Goal: Task Accomplishment & Management: Use online tool/utility

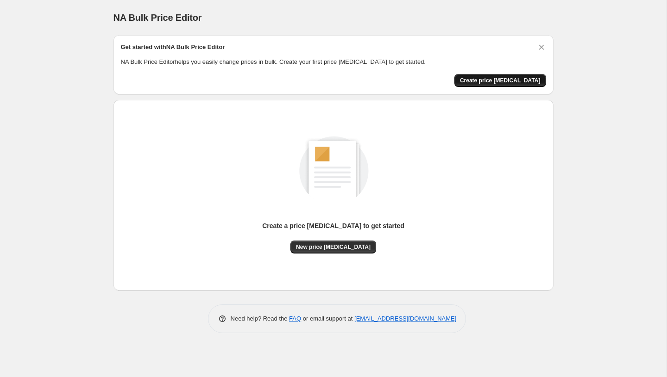
click at [507, 86] on button "Create price change job" at bounding box center [500, 80] width 92 height 13
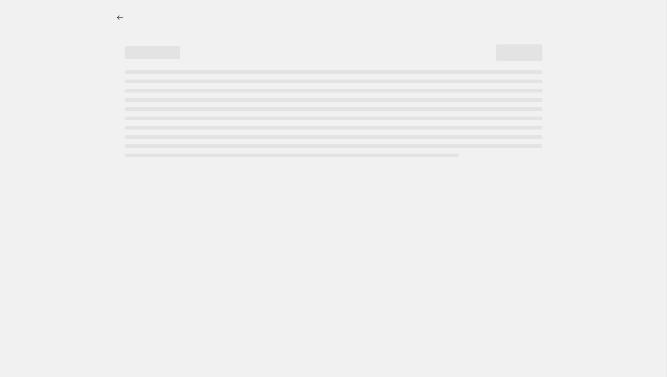
select select "percentage"
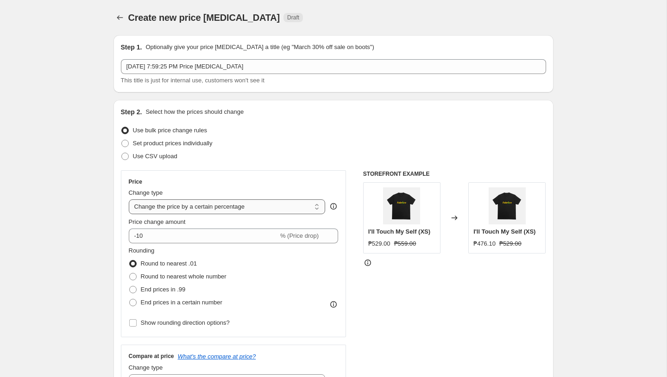
click at [206, 209] on select "Change the price to a certain amount Change the price by a certain amount Chang…" at bounding box center [227, 207] width 197 height 15
click at [129, 200] on select "Change the price to a certain amount Change the price by a certain amount Chang…" at bounding box center [227, 207] width 197 height 15
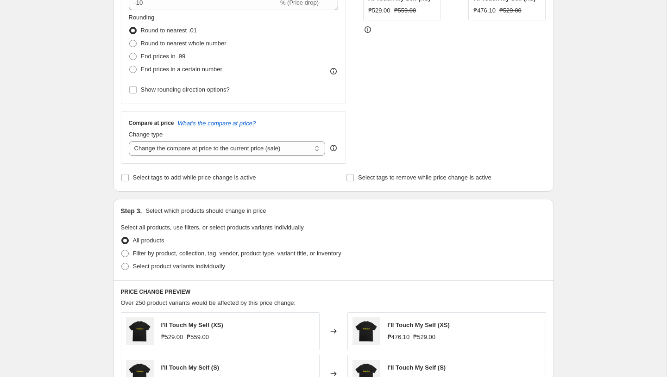
scroll to position [246, 0]
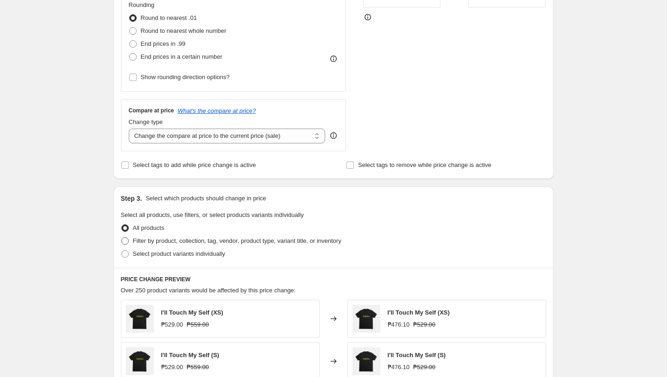
click at [146, 241] on span "Filter by product, collection, tag, vendor, product type, variant title, or inv…" at bounding box center [237, 241] width 208 height 7
click at [122, 238] on input "Filter by product, collection, tag, vendor, product type, variant title, or inv…" at bounding box center [121, 238] width 0 height 0
radio input "true"
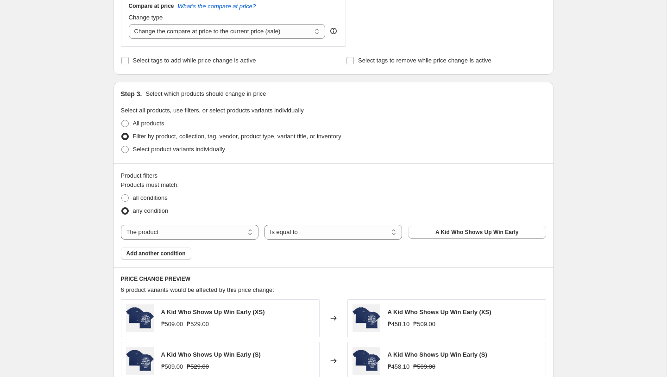
scroll to position [460, 0]
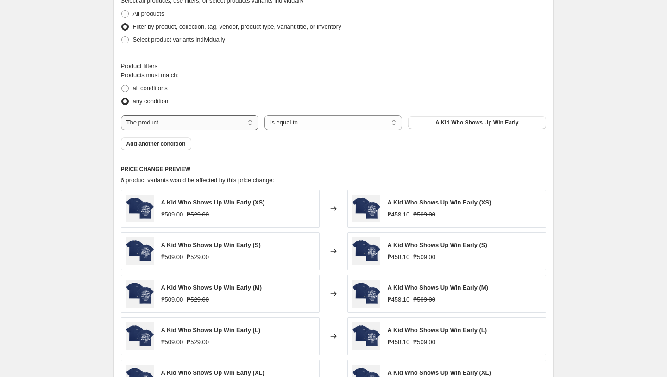
click at [184, 122] on select "The product The product's collection The product's vendor The product's status …" at bounding box center [190, 122] width 138 height 15
select select "collection"
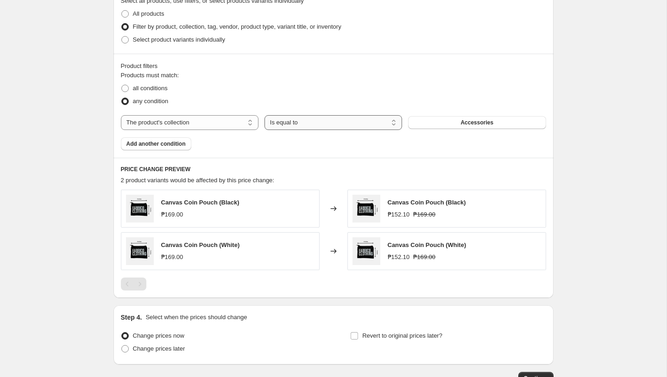
click at [313, 122] on select "Is equal to Is not equal to" at bounding box center [333, 122] width 138 height 15
click at [442, 120] on button "Accessories" at bounding box center [477, 122] width 138 height 13
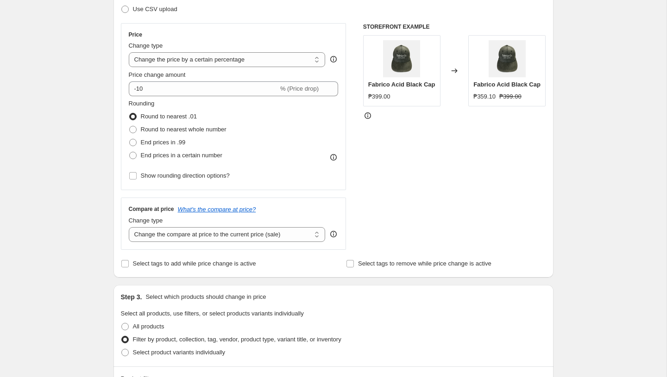
scroll to position [147, 0]
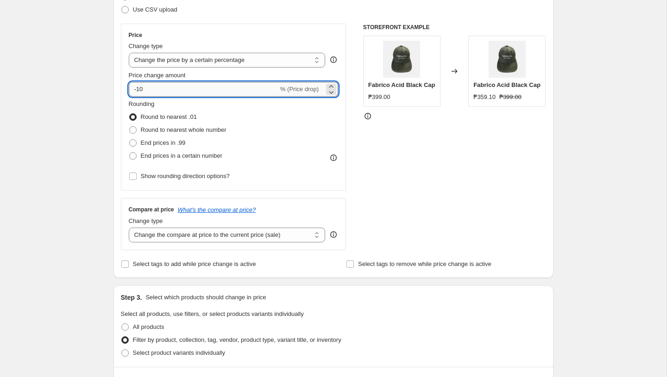
click at [213, 89] on input "-10" at bounding box center [204, 89] width 150 height 15
type input "-1"
type input "-5"
click at [409, 200] on div "STOREFRONT EXAMPLE Fabrico Acid Black Cap ₱399.00 Changed to Fabrico Acid Black…" at bounding box center [454, 137] width 183 height 227
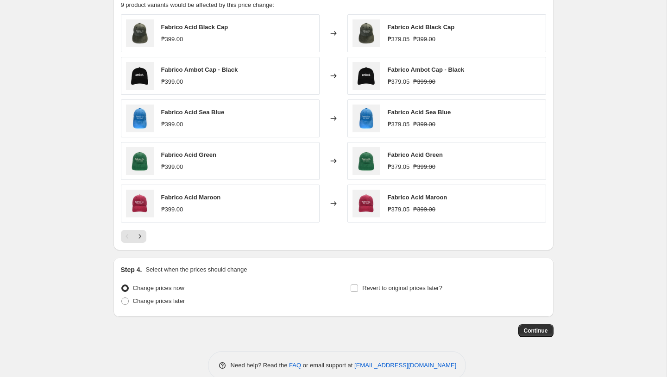
scroll to position [652, 0]
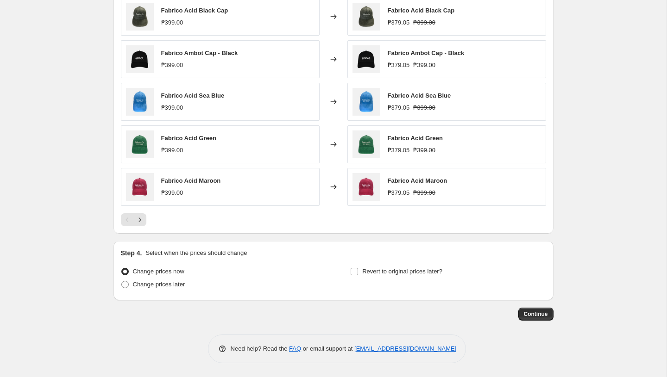
click at [410, 219] on div at bounding box center [333, 219] width 425 height 13
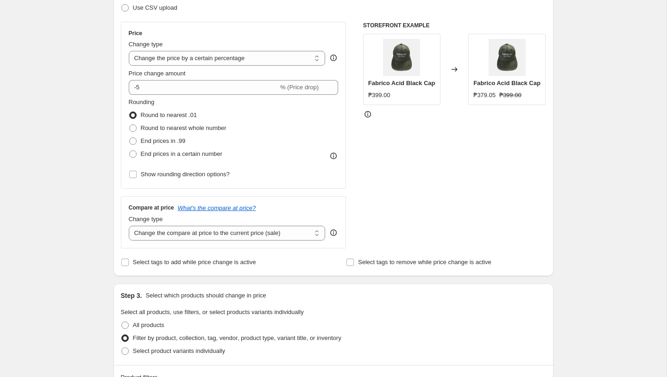
scroll to position [134, 0]
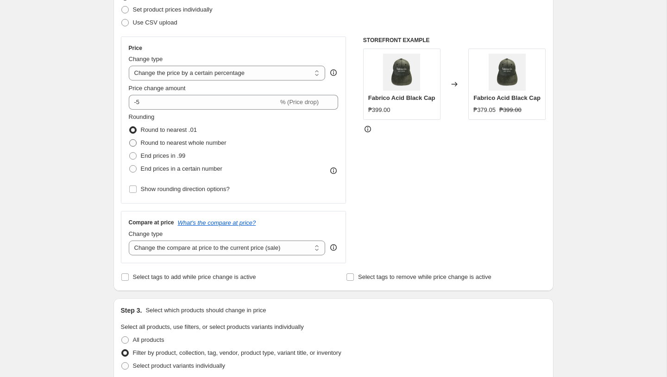
click at [135, 144] on span at bounding box center [132, 142] width 7 height 7
click at [130, 140] on input "Round to nearest whole number" at bounding box center [129, 139] width 0 height 0
radio input "true"
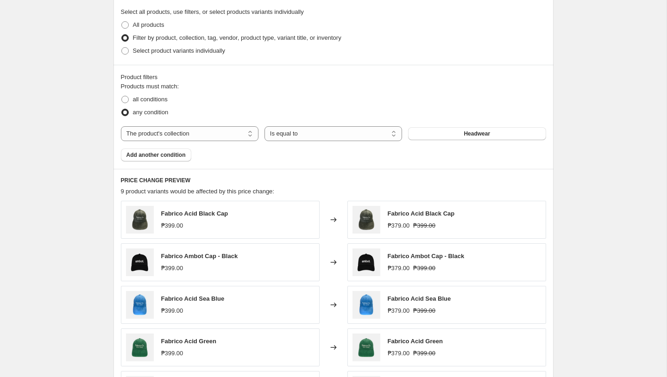
scroll to position [652, 0]
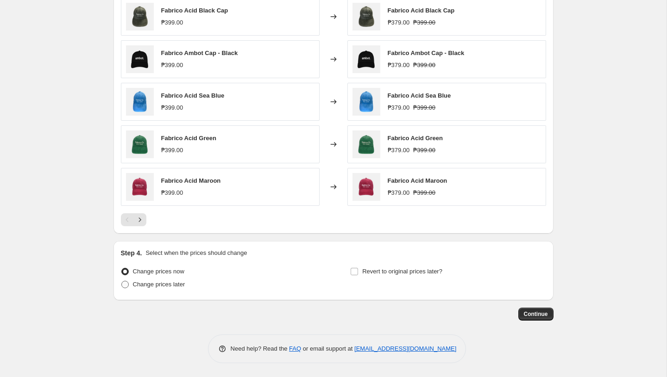
click at [156, 281] on span "Change prices later" at bounding box center [159, 284] width 52 height 7
click at [122, 281] on input "Change prices later" at bounding box center [121, 281] width 0 height 0
radio input "true"
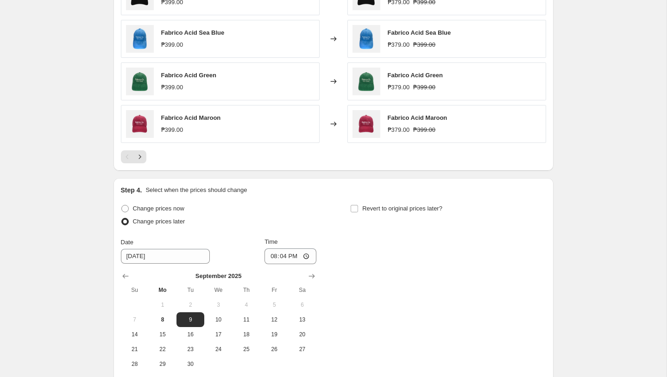
scroll to position [775, 0]
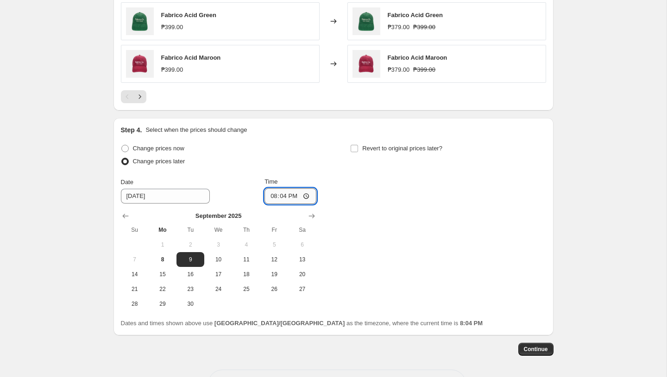
click at [273, 199] on input "20:04" at bounding box center [290, 196] width 52 height 16
click at [294, 195] on input "20:04" at bounding box center [290, 196] width 52 height 16
click at [272, 197] on input "20:04" at bounding box center [290, 196] width 52 height 16
type input "00:00"
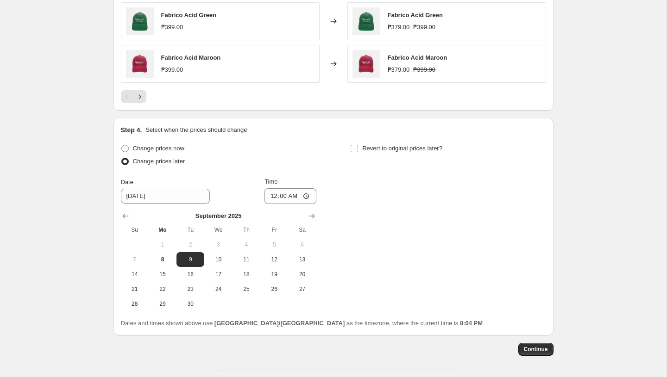
click at [357, 244] on div "Change prices now Change prices later Date 9/9/2025 Time 00:00 September 2025 S…" at bounding box center [333, 226] width 425 height 169
click at [530, 351] on span "Continue" at bounding box center [536, 349] width 24 height 7
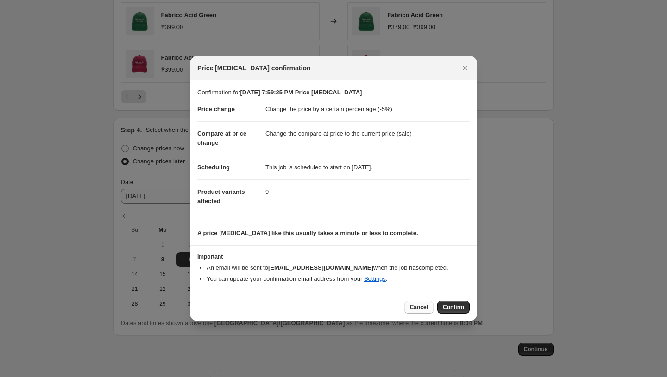
click at [416, 307] on span "Cancel" at bounding box center [419, 307] width 18 height 7
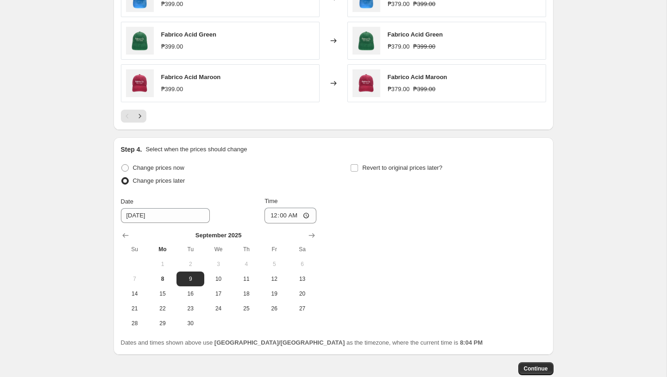
scroll to position [748, 0]
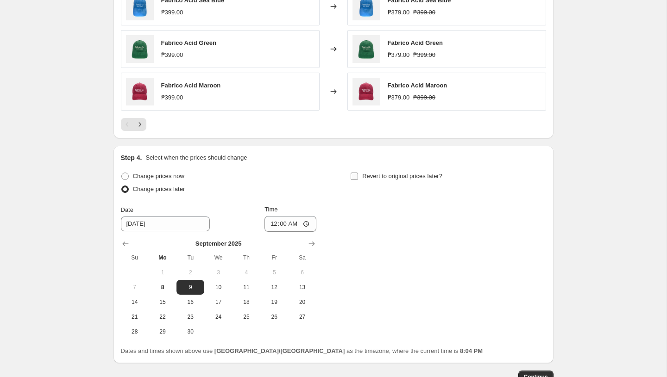
click at [352, 177] on input "Revert to original prices later?" at bounding box center [353, 176] width 7 height 7
checkbox input "true"
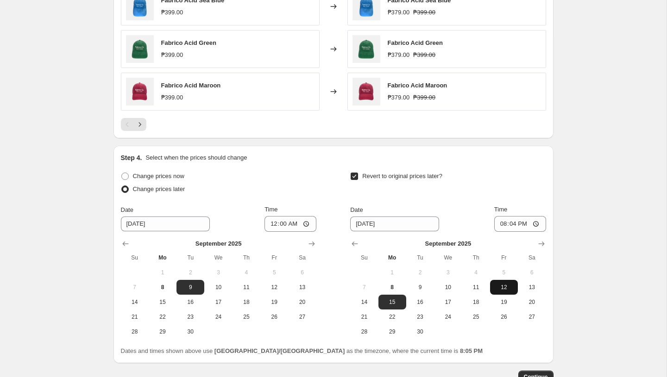
click at [513, 290] on span "12" at bounding box center [504, 287] width 20 height 7
type input "9/12/2025"
click at [509, 226] on input "20:04" at bounding box center [520, 224] width 52 height 16
click at [500, 225] on input "20:04" at bounding box center [520, 224] width 52 height 16
type input "00:00"
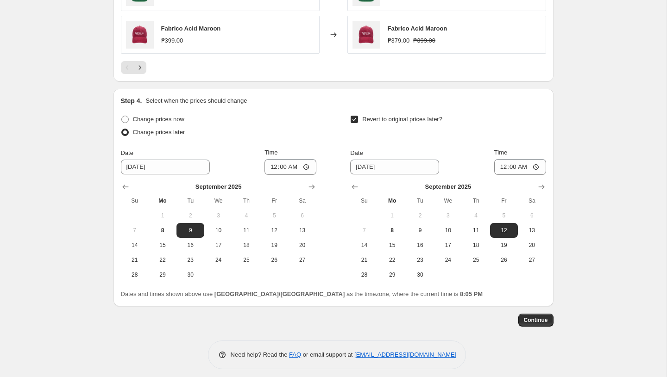
scroll to position [811, 0]
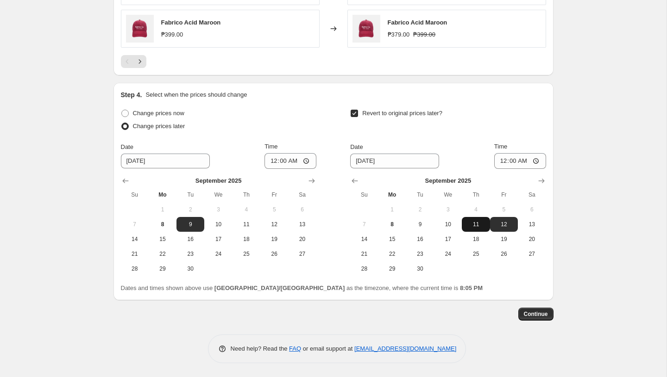
click at [475, 221] on span "11" at bounding box center [475, 224] width 20 height 7
type input "[DATE]"
click at [531, 318] on span "Continue" at bounding box center [536, 314] width 24 height 7
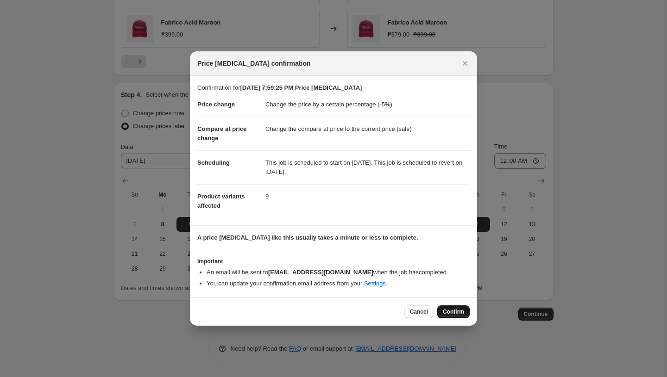
click at [450, 307] on button "Confirm" at bounding box center [453, 312] width 32 height 13
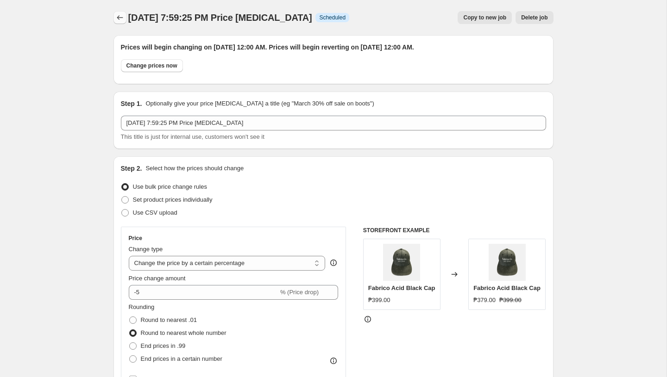
click at [117, 15] on icon "Price change jobs" at bounding box center [119, 17] width 9 height 9
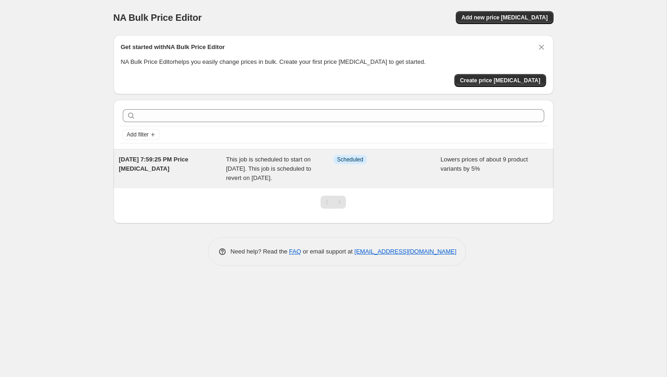
click at [425, 178] on div "Info Scheduled" at bounding box center [386, 169] width 107 height 28
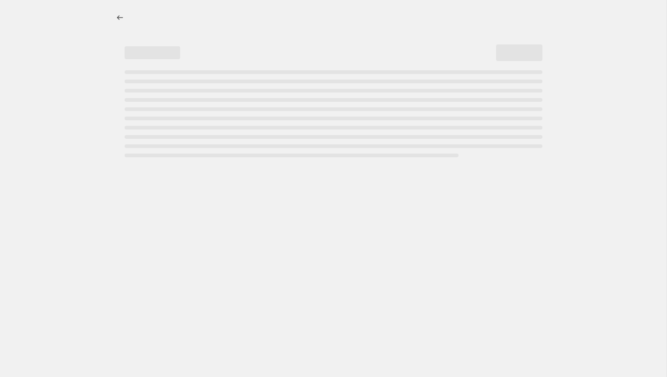
select select "percentage"
select select "collection"
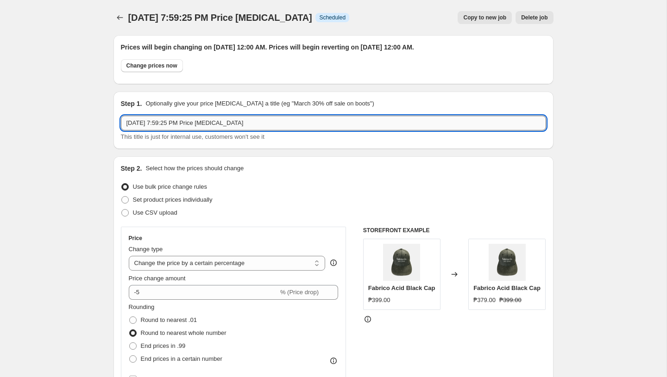
click at [237, 125] on input "Sep 8, 2025, 7:59:25 PM Price change job" at bounding box center [333, 123] width 425 height 15
type input "Headwear 9.9"
click at [372, 161] on div "Step 2. Select how the prices should change Use bulk price change rules Set pro…" at bounding box center [333, 318] width 440 height 325
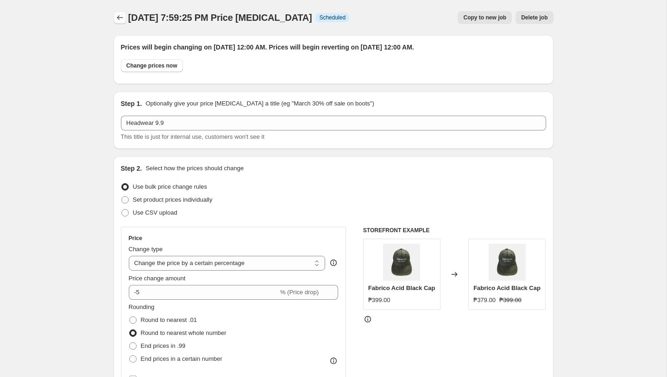
click at [123, 13] on icon "Price change jobs" at bounding box center [119, 17] width 9 height 9
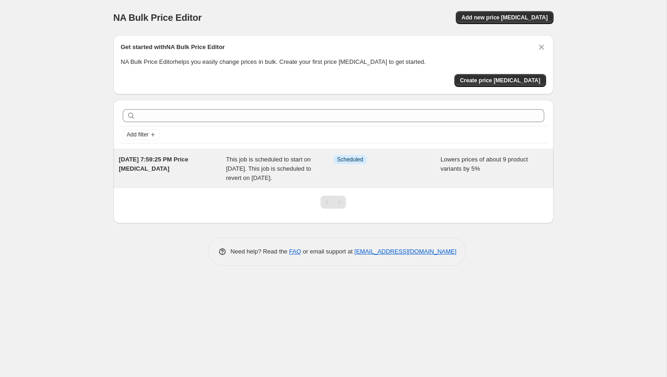
click at [149, 162] on span "Sep 8, 2025, 7:59:25 PM Price change job" at bounding box center [153, 164] width 69 height 16
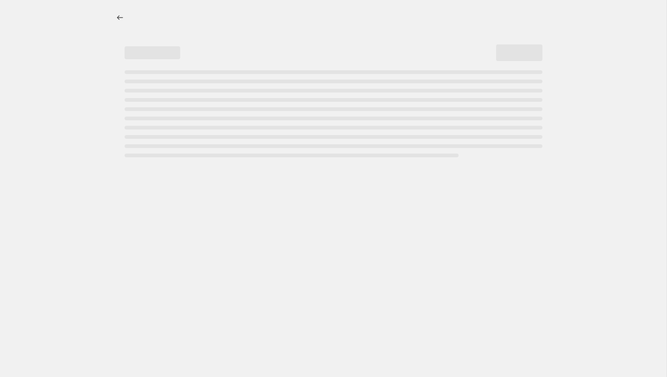
select select "percentage"
select select "collection"
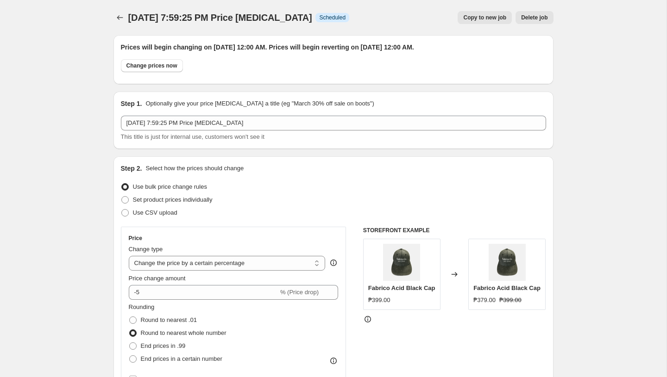
click at [154, 131] on div "Sep 8, 2025, 7:59:25 PM Price change job This title is just for internal use, c…" at bounding box center [333, 129] width 425 height 26
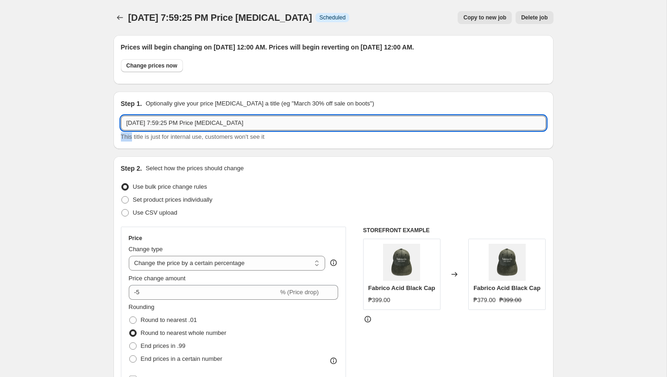
click at [153, 127] on input "Sep 8, 2025, 7:59:25 PM Price change job" at bounding box center [333, 123] width 425 height 15
type input "Headwear 9.9 Sale"
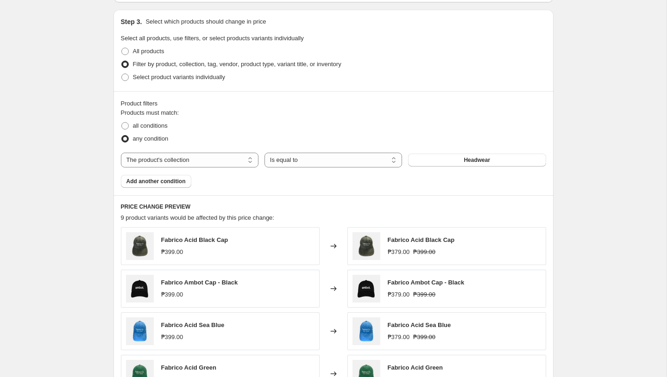
scroll to position [867, 0]
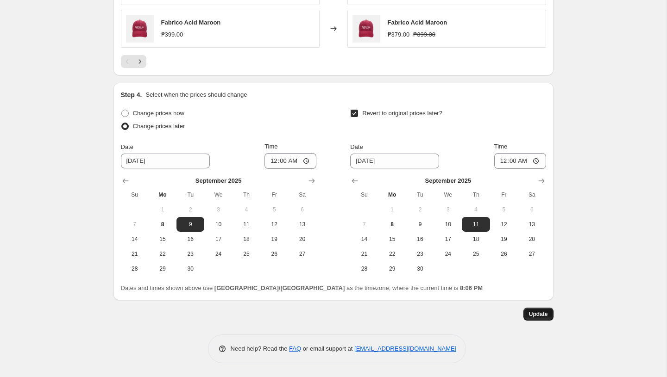
click at [526, 316] on button "Update" at bounding box center [538, 314] width 30 height 13
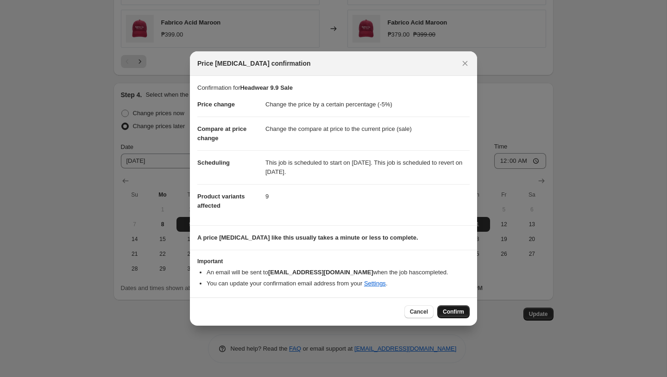
click at [448, 313] on span "Confirm" at bounding box center [453, 311] width 21 height 7
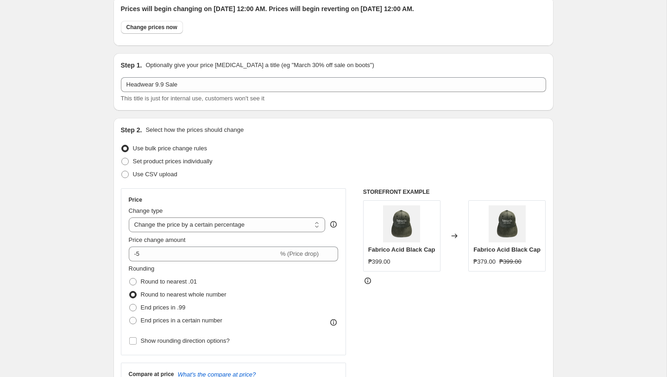
scroll to position [0, 0]
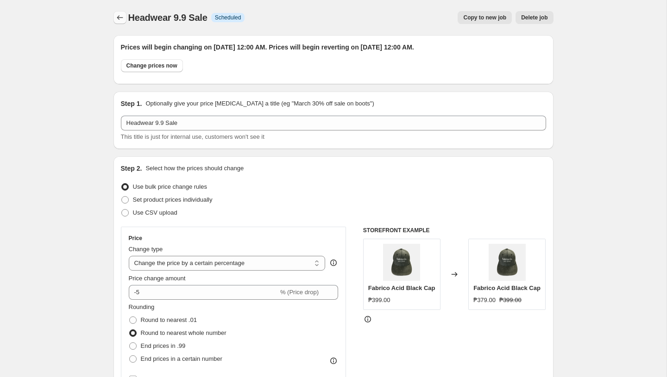
click at [119, 20] on icon "Price change jobs" at bounding box center [119, 17] width 9 height 9
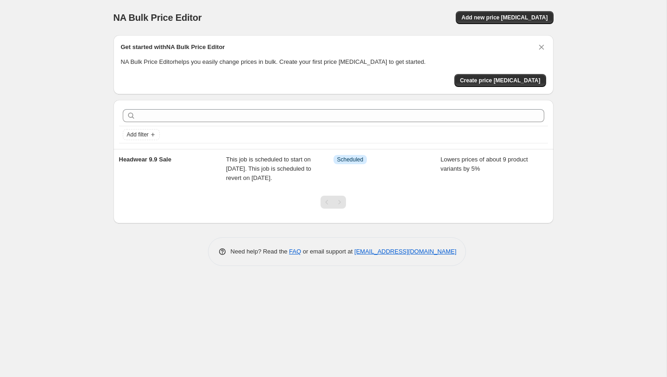
click at [496, 10] on div "NA Bulk Price Editor. This page is ready NA Bulk Price Editor Add new price cha…" at bounding box center [333, 17] width 440 height 35
click at [497, 15] on span "Add new price [MEDICAL_DATA]" at bounding box center [504, 17] width 86 height 7
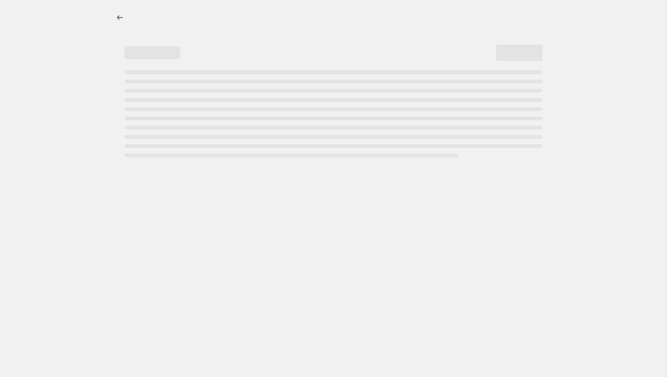
select select "percentage"
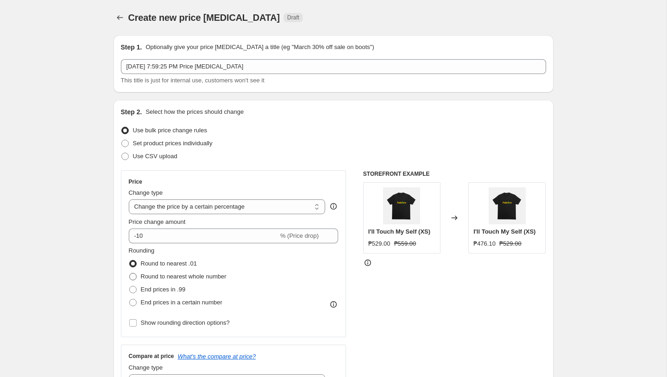
click at [206, 280] on span "Round to nearest whole number" at bounding box center [184, 276] width 86 height 7
click at [130, 274] on input "Round to nearest whole number" at bounding box center [129, 273] width 0 height 0
radio input "true"
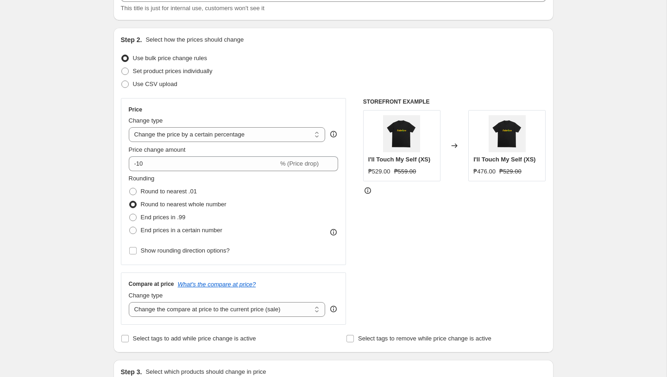
scroll to position [269, 0]
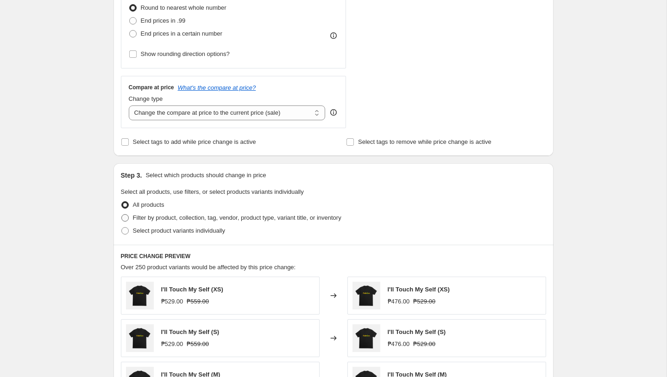
click at [182, 217] on span "Filter by product, collection, tag, vendor, product type, variant title, or inv…" at bounding box center [237, 217] width 208 height 7
click at [122, 215] on input "Filter by product, collection, tag, vendor, product type, variant title, or inv…" at bounding box center [121, 214] width 0 height 0
radio input "true"
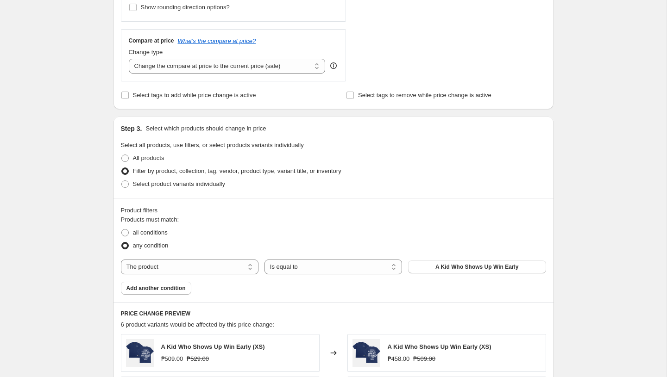
scroll to position [335, 0]
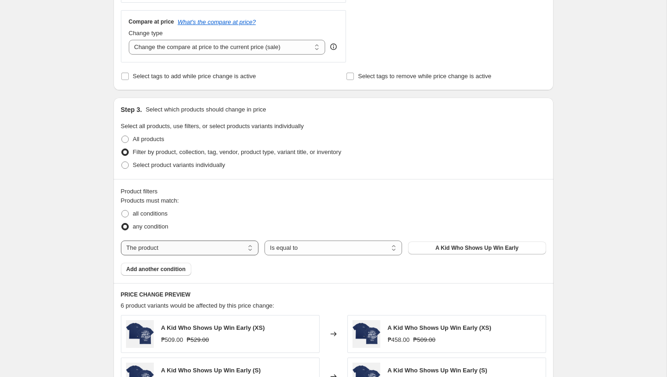
click at [219, 251] on select "The product The product's collection The product's vendor The product's status …" at bounding box center [190, 248] width 138 height 15
click at [163, 166] on span "Select product variants individually" at bounding box center [179, 165] width 92 height 7
click at [122, 162] on input "Select product variants individually" at bounding box center [121, 162] width 0 height 0
radio input "true"
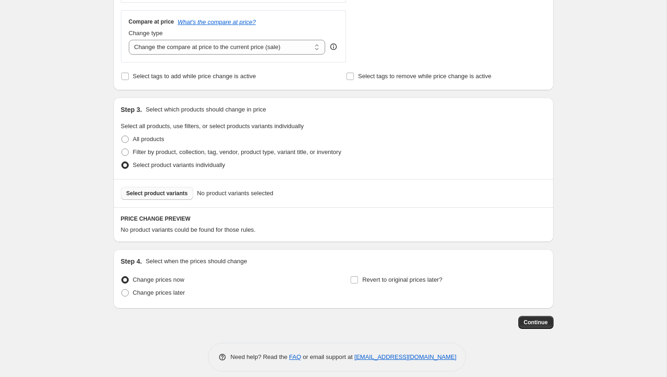
click at [159, 190] on span "Select product variants" at bounding box center [157, 193] width 62 height 7
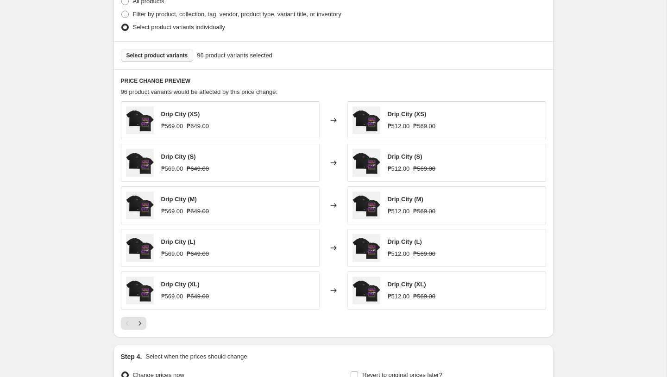
scroll to position [522, 0]
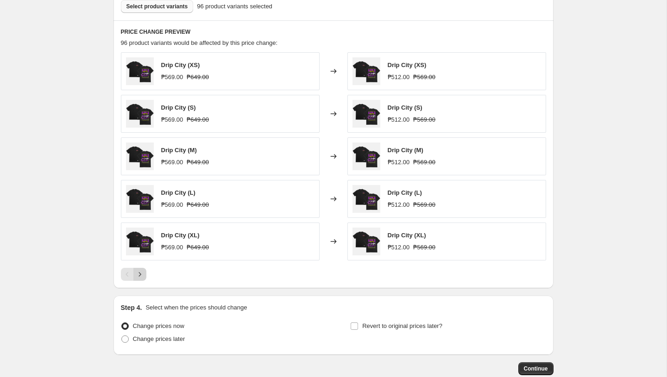
click at [139, 273] on icon "Next" at bounding box center [139, 274] width 2 height 4
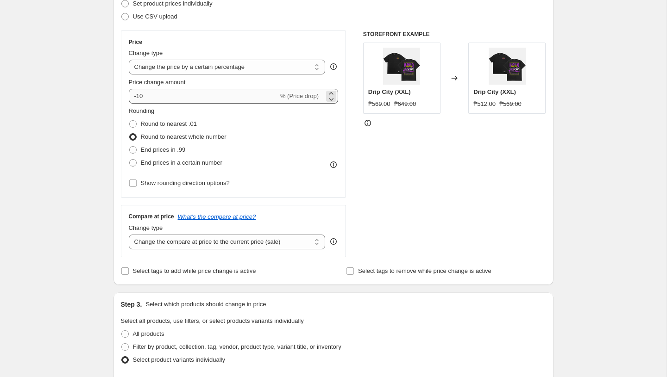
scroll to position [137, 0]
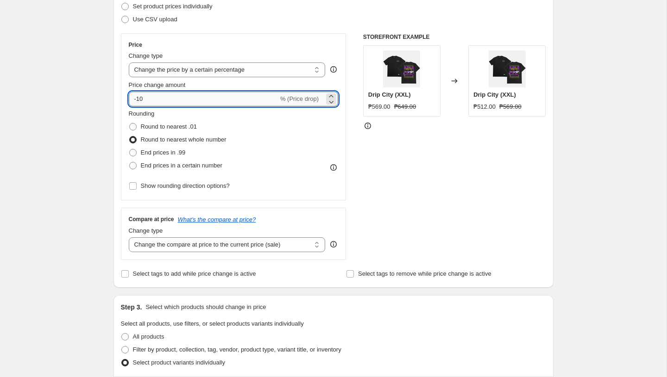
click at [204, 97] on input "-10" at bounding box center [204, 99] width 150 height 15
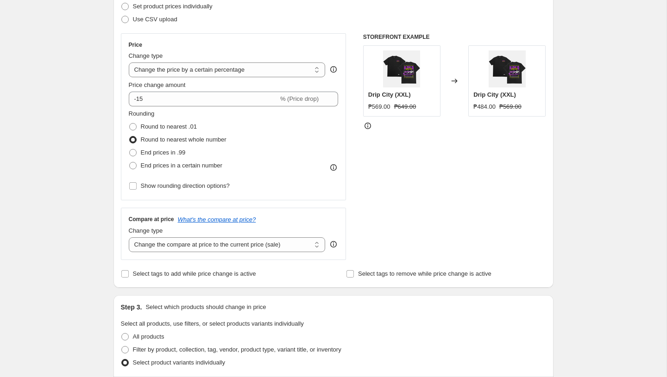
click at [423, 199] on div "STOREFRONT EXAMPLE Drip City (XXL) ₱569.00 ₱649.00 Changed to Drip City (XXL) ₱…" at bounding box center [454, 146] width 183 height 227
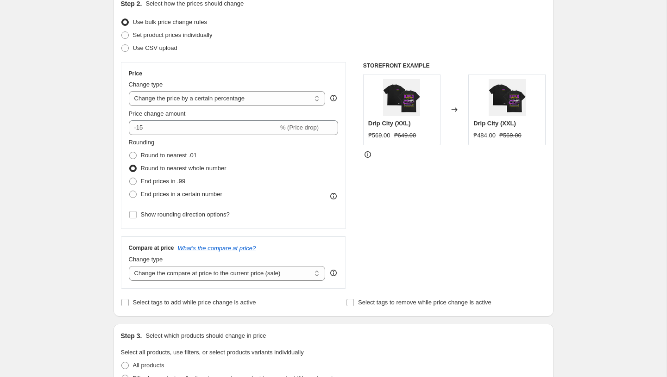
scroll to position [16, 0]
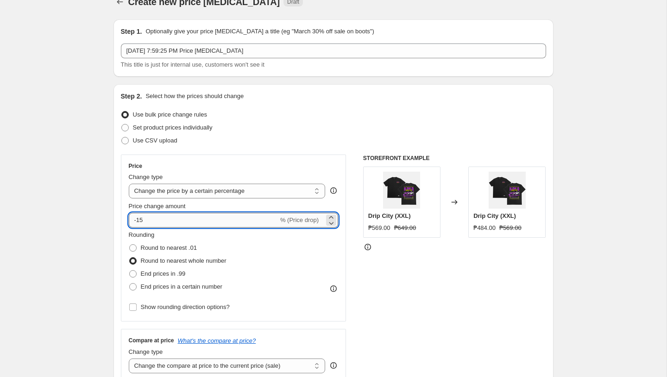
click at [169, 219] on input "-15" at bounding box center [204, 220] width 150 height 15
type input "-12"
click at [431, 324] on div "STOREFRONT EXAMPLE Drip City (XXL) ₱569.00 ₱649.00 Changed to Drip City (XXL) ₱…" at bounding box center [454, 268] width 183 height 227
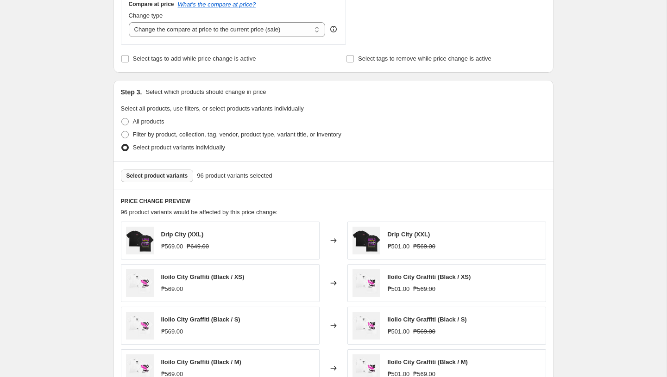
scroll to position [576, 0]
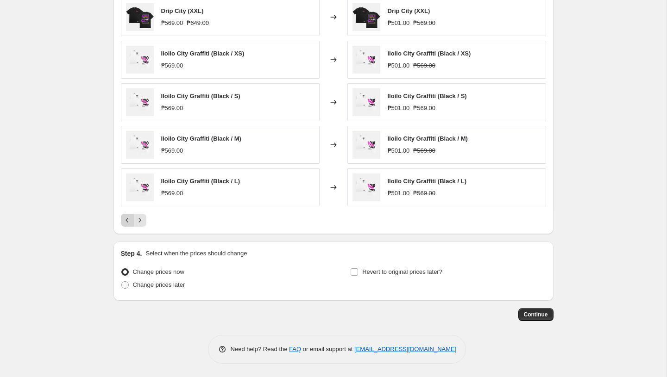
click at [130, 223] on icon "Previous" at bounding box center [127, 220] width 9 height 9
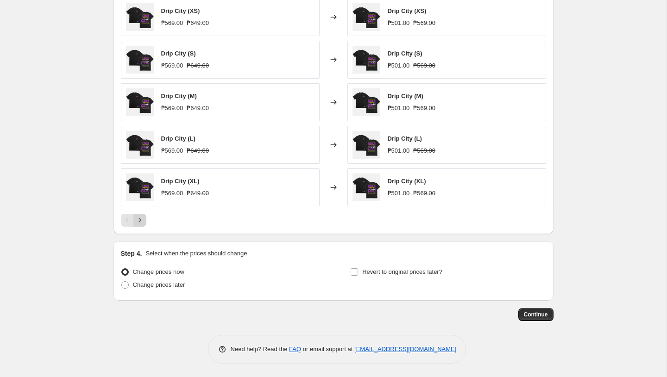
click at [141, 222] on icon "Next" at bounding box center [139, 220] width 9 height 9
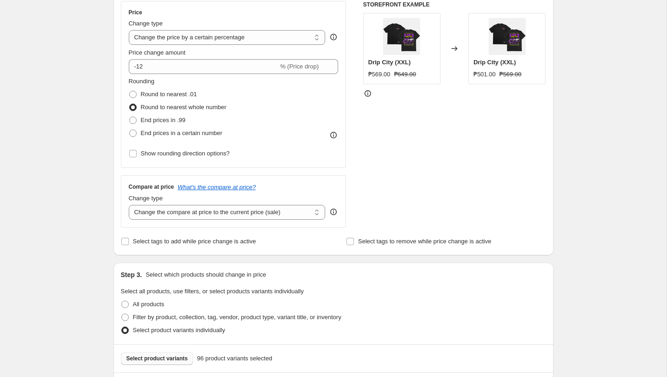
scroll to position [112, 0]
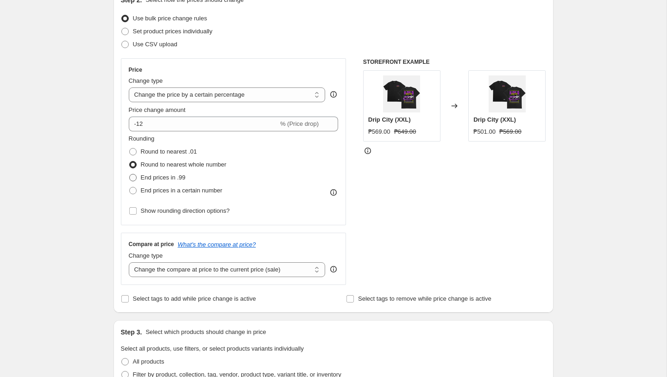
click at [164, 177] on span "End prices in .99" at bounding box center [163, 177] width 45 height 7
click at [130, 175] on input "End prices in .99" at bounding box center [129, 174] width 0 height 0
radio input "true"
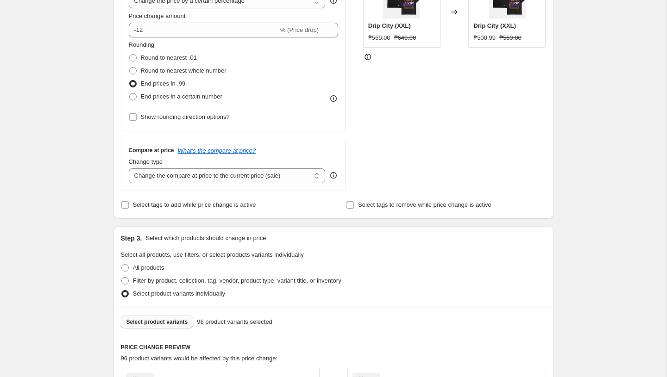
scroll to position [32, 0]
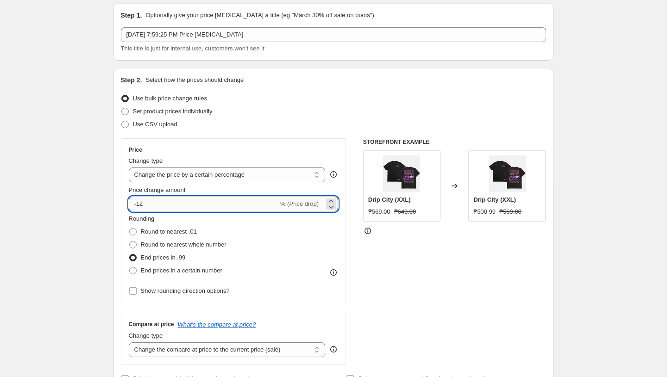
click at [161, 202] on input "-12" at bounding box center [204, 204] width 150 height 15
type input "-13"
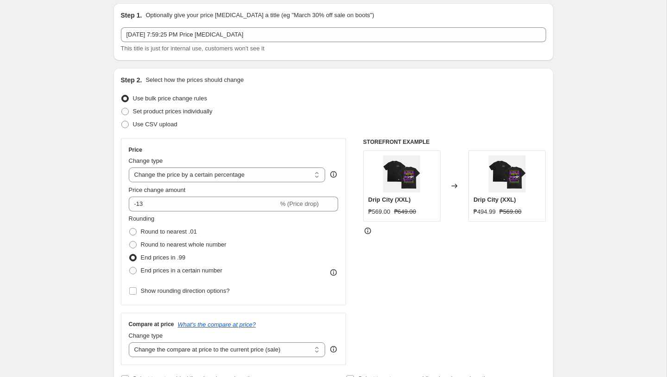
click at [432, 342] on div "STOREFRONT EXAMPLE Drip City (XXL) ₱569.00 ₱649.00 Changed to Drip City (XXL) ₱…" at bounding box center [454, 251] width 183 height 227
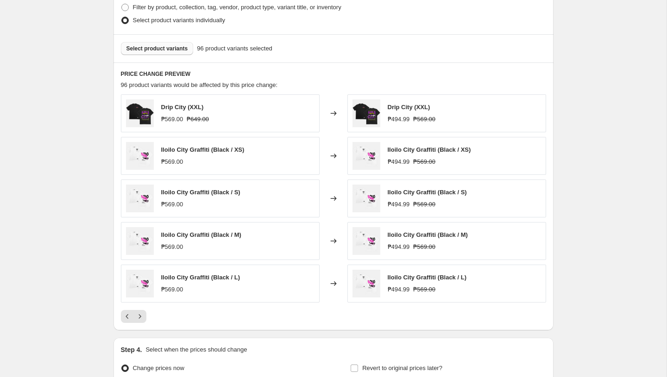
scroll to position [481, 0]
click at [144, 313] on button "Next" at bounding box center [139, 315] width 13 height 13
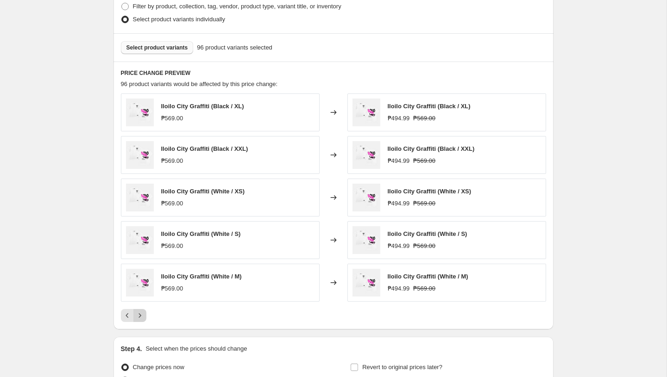
click at [145, 313] on button "Next" at bounding box center [139, 315] width 13 height 13
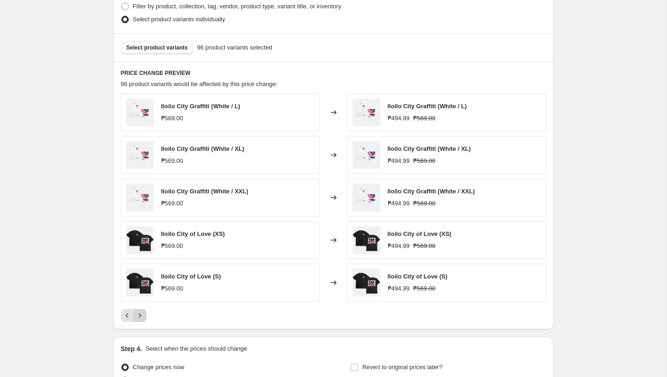
click at [145, 313] on button "Next" at bounding box center [139, 315] width 13 height 13
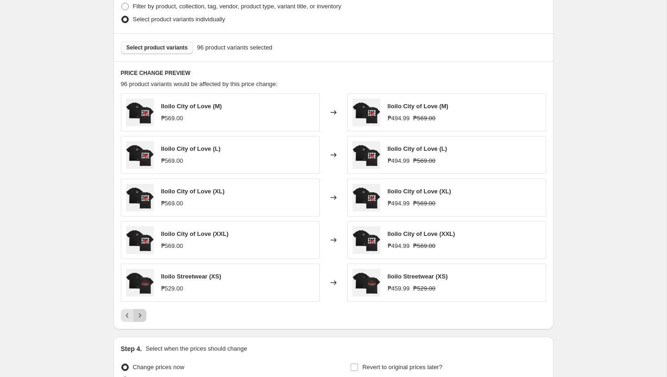
click at [145, 313] on button "Next" at bounding box center [139, 315] width 13 height 13
click at [141, 315] on icon "Next" at bounding box center [139, 315] width 9 height 9
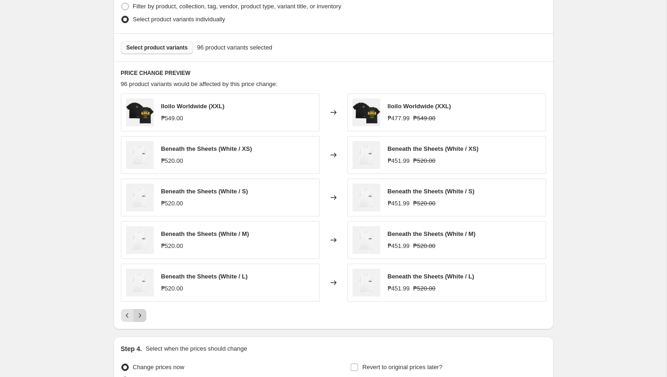
click at [141, 315] on icon "Next" at bounding box center [139, 315] width 9 height 9
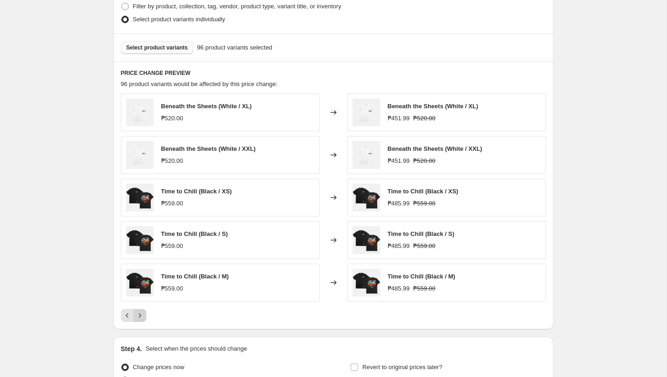
click at [141, 315] on icon "Next" at bounding box center [139, 315] width 9 height 9
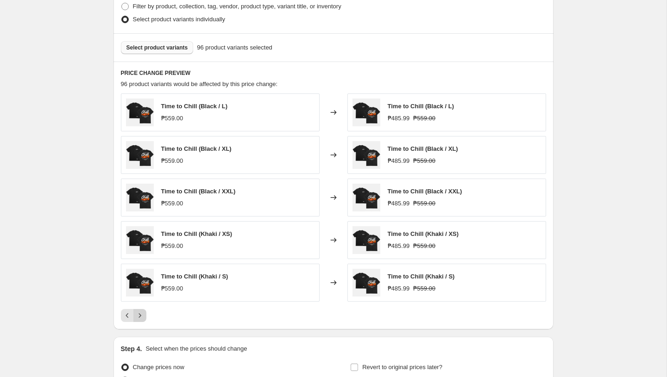
click at [141, 315] on icon "Next" at bounding box center [139, 315] width 9 height 9
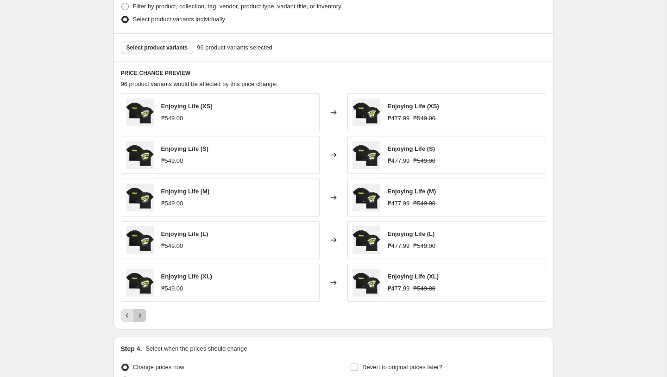
click at [141, 315] on icon "Next" at bounding box center [139, 315] width 9 height 9
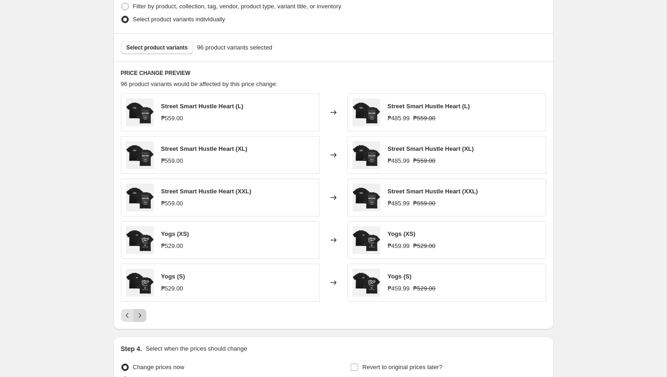
click at [141, 315] on icon "Next" at bounding box center [139, 315] width 9 height 9
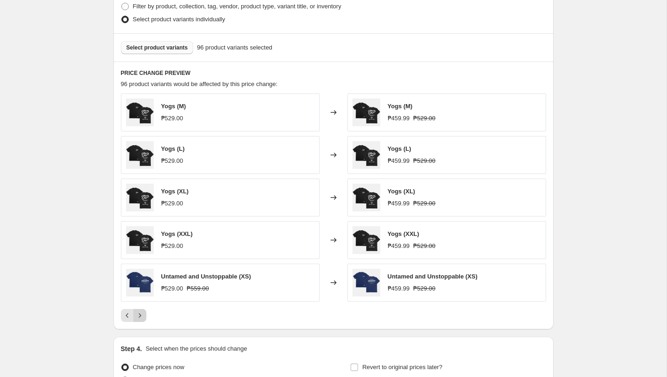
click at [141, 315] on icon "Next" at bounding box center [139, 315] width 9 height 9
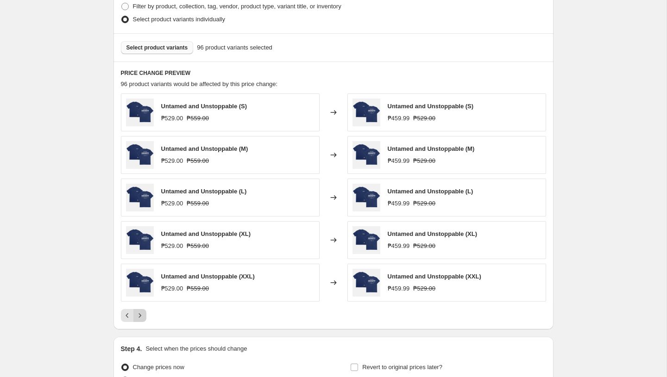
click at [141, 315] on icon "Next" at bounding box center [139, 315] width 9 height 9
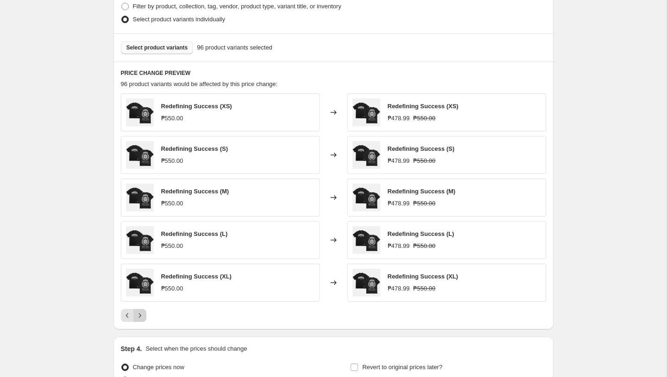
click at [141, 315] on icon "Next" at bounding box center [139, 315] width 9 height 9
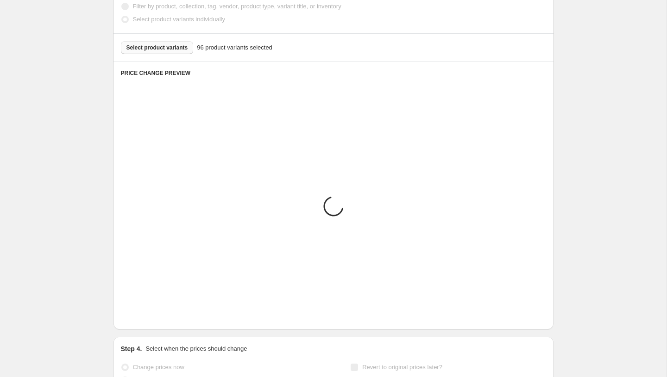
scroll to position [406, 0]
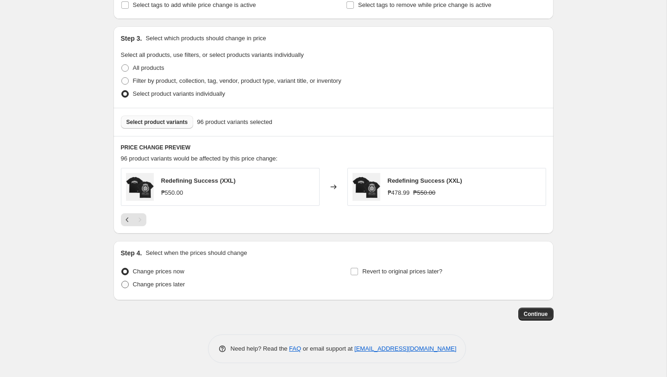
click at [170, 288] on span "Change prices later" at bounding box center [159, 284] width 52 height 7
click at [122, 281] on input "Change prices later" at bounding box center [121, 281] width 0 height 0
radio input "true"
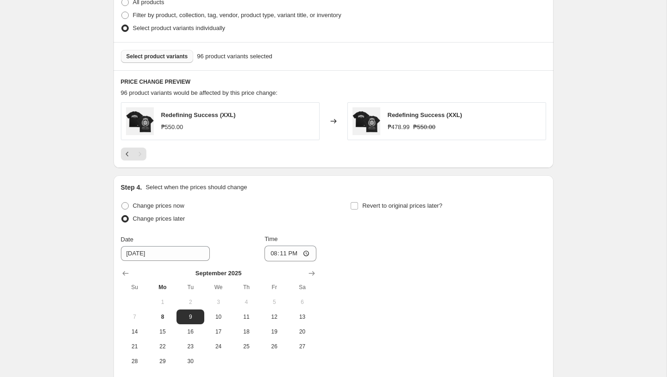
scroll to position [555, 0]
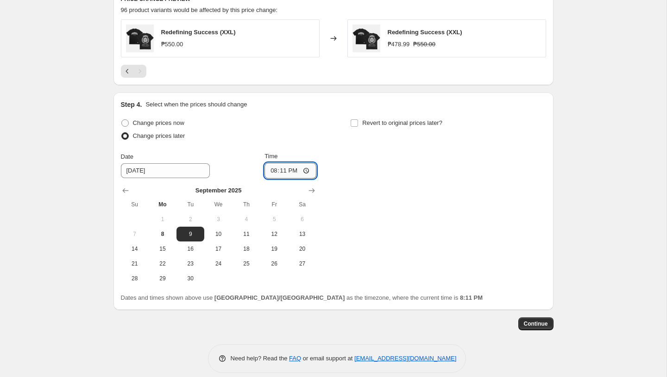
click at [274, 172] on input "20:11" at bounding box center [290, 171] width 52 height 16
click at [293, 171] on input "12:00" at bounding box center [290, 171] width 52 height 16
type input "00:00"
click at [328, 175] on div "Change prices now Change prices later Date 9/9/2025 Time 00:00 September 2025 S…" at bounding box center [333, 201] width 425 height 169
click at [353, 125] on input "Revert to original prices later?" at bounding box center [353, 122] width 7 height 7
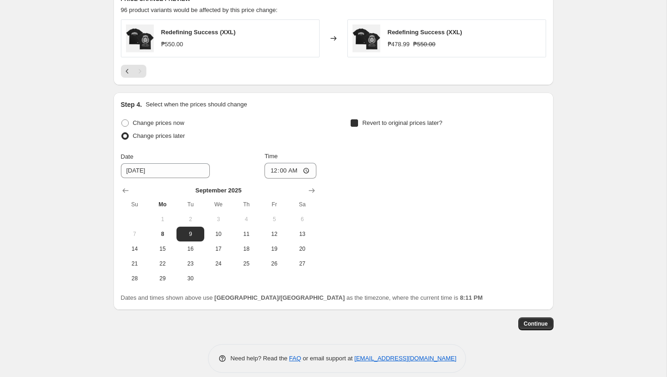
checkbox input "true"
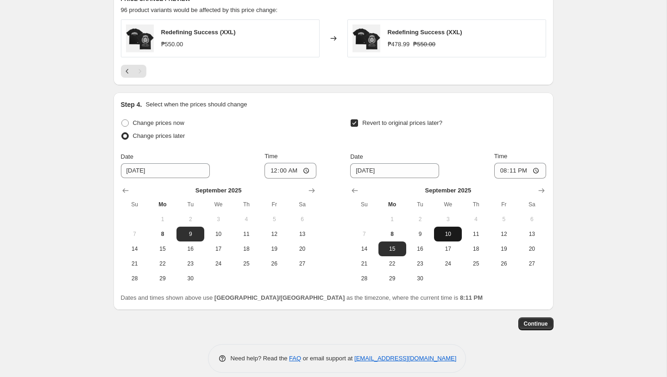
click at [453, 232] on span "10" at bounding box center [448, 234] width 20 height 7
type input "[DATE]"
click at [501, 170] on input "20:11" at bounding box center [520, 171] width 52 height 16
type input "23:59"
click at [451, 294] on div "Dates and times shown above use Asia/Manila as the timezone, where the current …" at bounding box center [333, 298] width 425 height 9
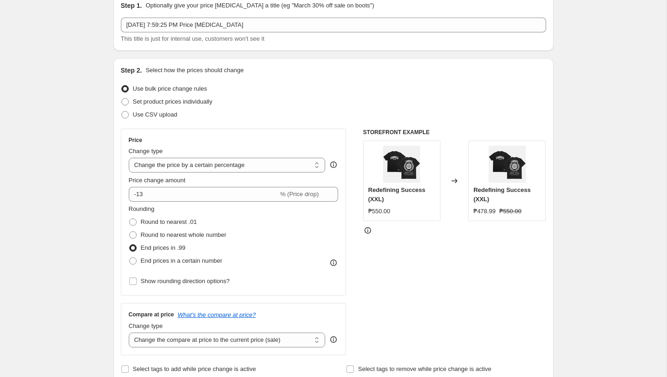
scroll to position [0, 0]
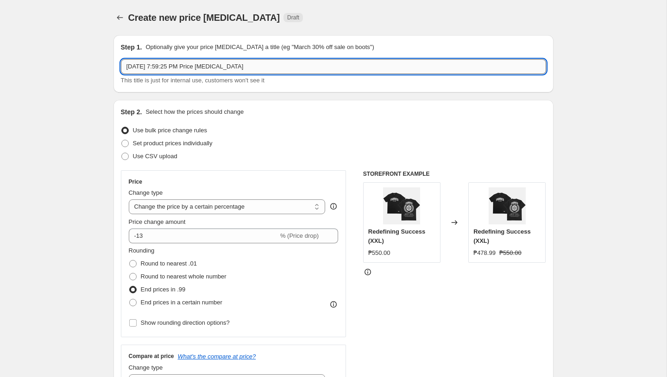
click at [319, 62] on input "Sep 8, 2025, 7:59:25 PM Price change job" at bounding box center [333, 66] width 425 height 15
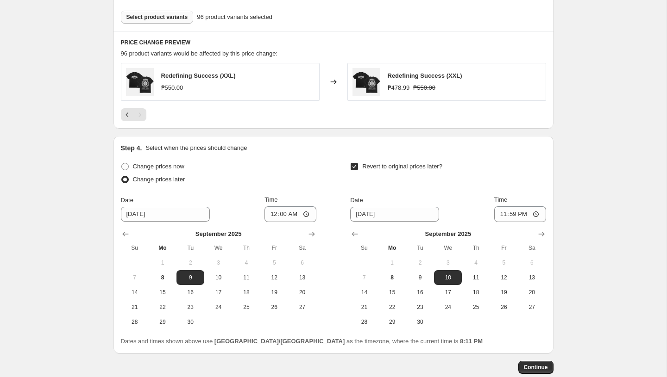
scroll to position [564, 0]
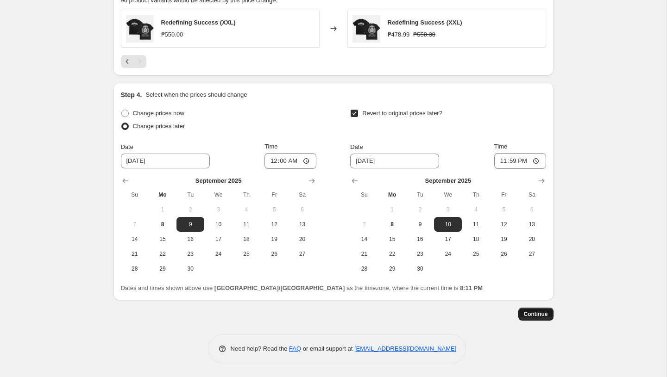
type input "13% off"
click at [540, 317] on span "Continue" at bounding box center [536, 314] width 24 height 7
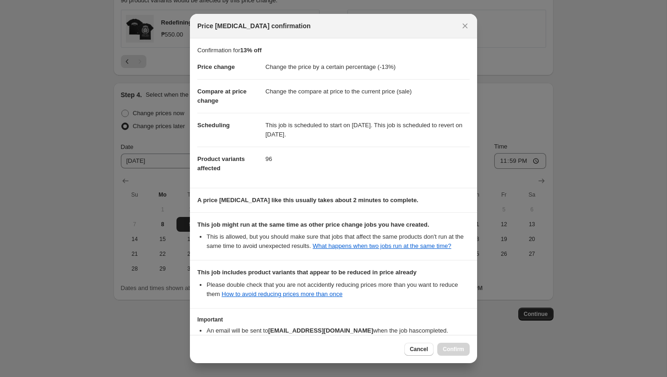
click at [438, 348] on div "Cancel Confirm" at bounding box center [436, 349] width 65 height 13
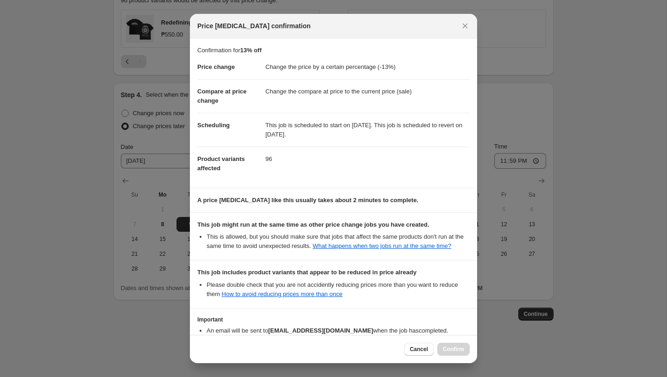
click at [438, 348] on div "Cancel Confirm" at bounding box center [436, 349] width 65 height 13
click at [463, 25] on icon "Close" at bounding box center [464, 25] width 9 height 9
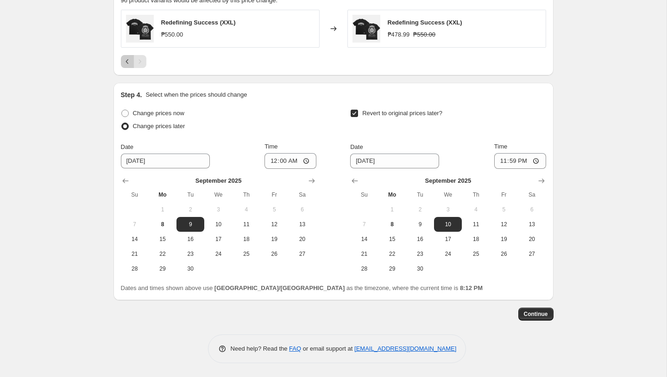
click at [125, 63] on icon "Previous" at bounding box center [127, 61] width 9 height 9
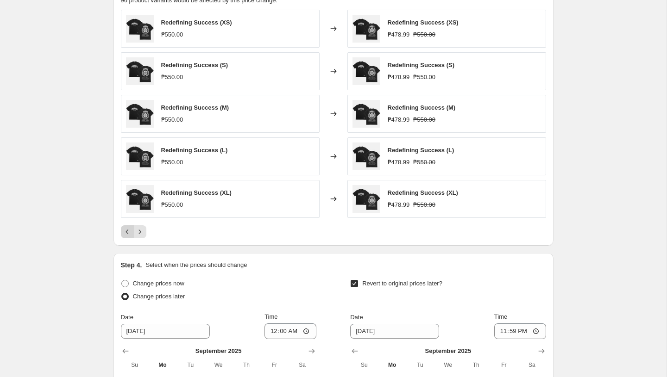
click at [125, 232] on icon "Previous" at bounding box center [127, 231] width 9 height 9
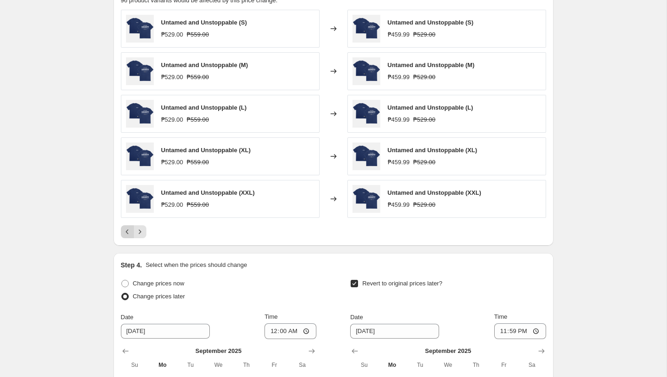
click at [125, 232] on icon "Previous" at bounding box center [127, 231] width 9 height 9
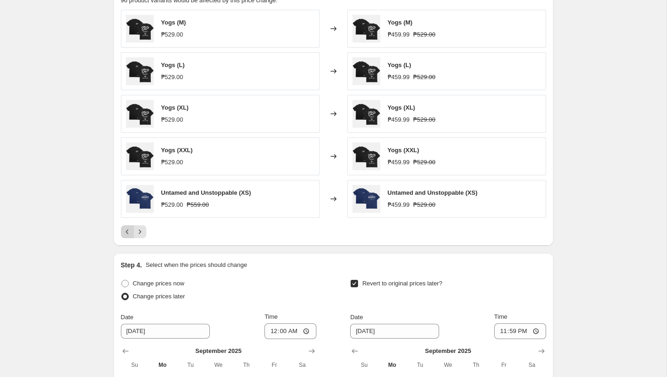
click at [125, 232] on icon "Previous" at bounding box center [127, 231] width 9 height 9
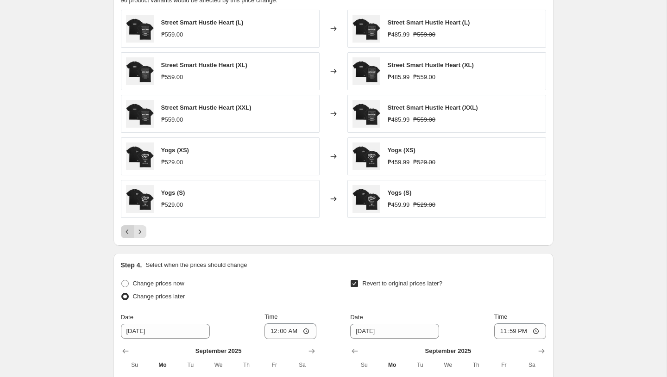
click at [125, 232] on icon "Previous" at bounding box center [127, 231] width 9 height 9
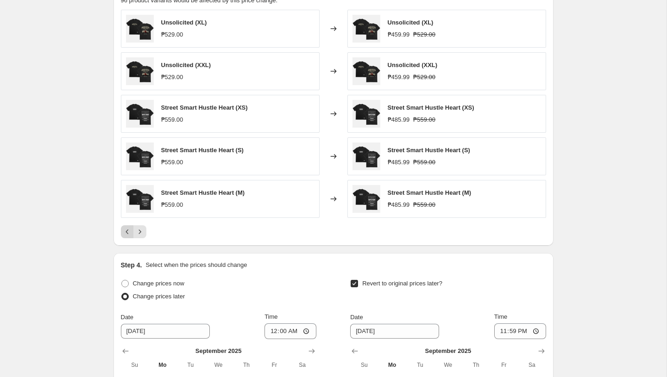
click at [125, 231] on icon "Previous" at bounding box center [127, 231] width 9 height 9
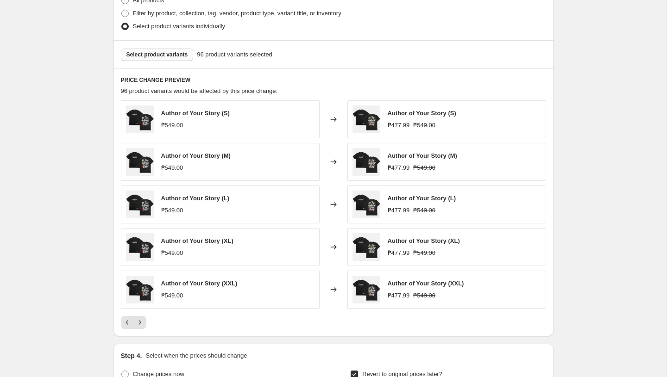
scroll to position [469, 0]
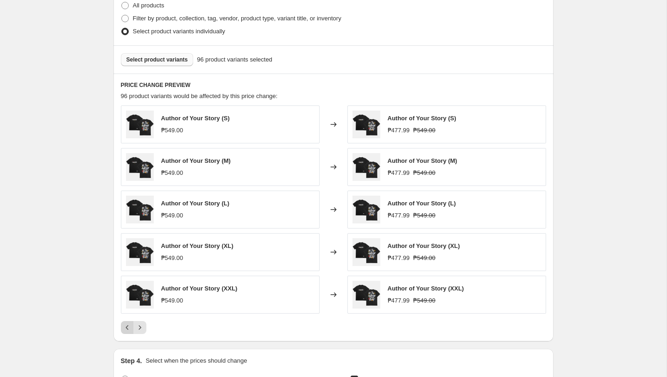
click at [131, 328] on icon "Previous" at bounding box center [127, 327] width 9 height 9
click at [131, 325] on icon "Previous" at bounding box center [127, 327] width 9 height 9
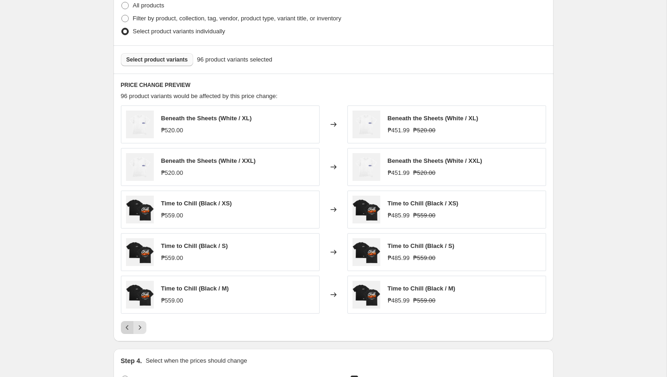
click at [131, 325] on icon "Previous" at bounding box center [127, 327] width 9 height 9
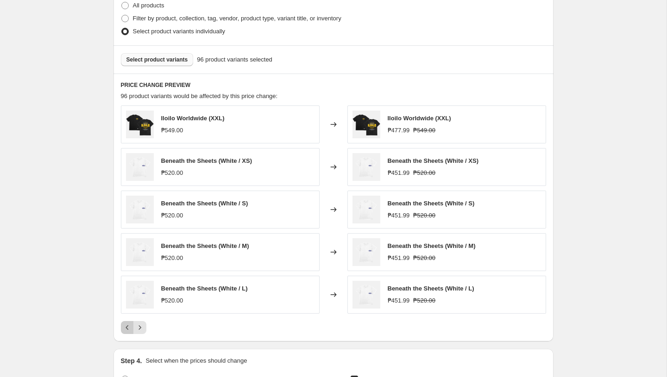
click at [131, 325] on icon "Previous" at bounding box center [127, 327] width 9 height 9
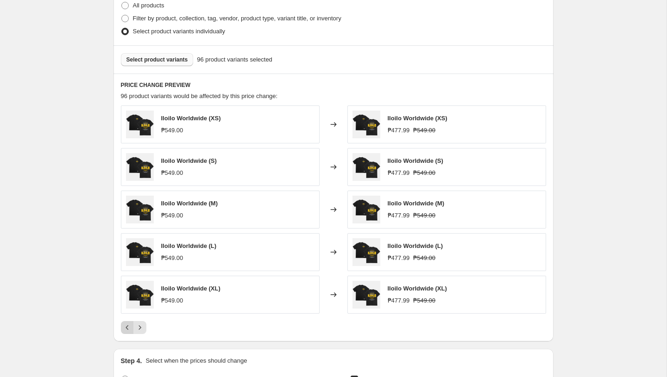
click at [131, 325] on icon "Previous" at bounding box center [127, 327] width 9 height 9
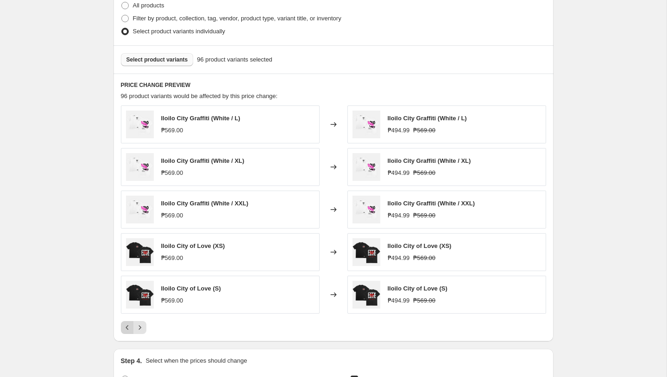
click at [131, 325] on icon "Previous" at bounding box center [127, 327] width 9 height 9
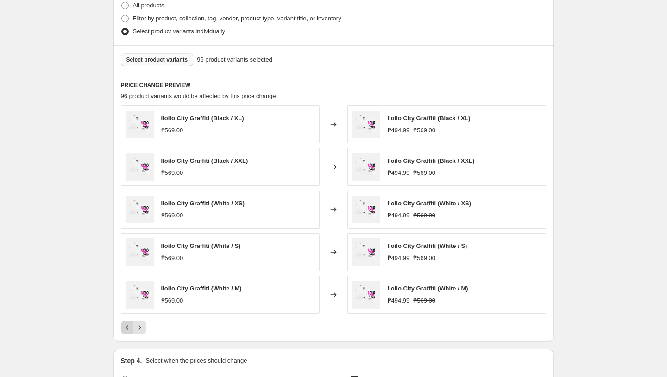
click at [131, 325] on icon "Previous" at bounding box center [127, 327] width 9 height 9
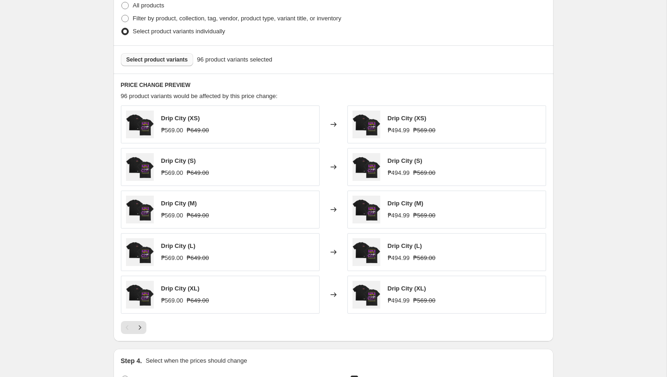
click at [161, 57] on span "Select product variants" at bounding box center [157, 59] width 62 height 7
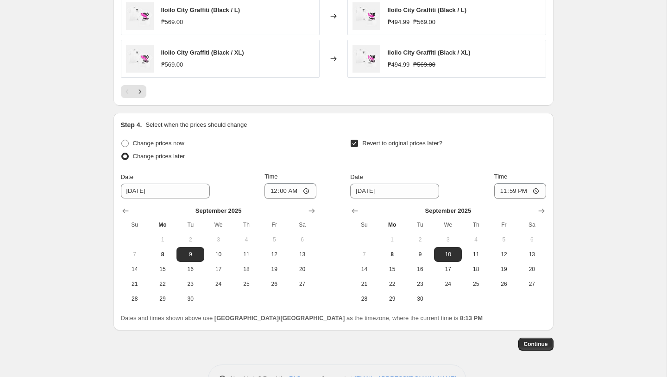
scroll to position [714, 0]
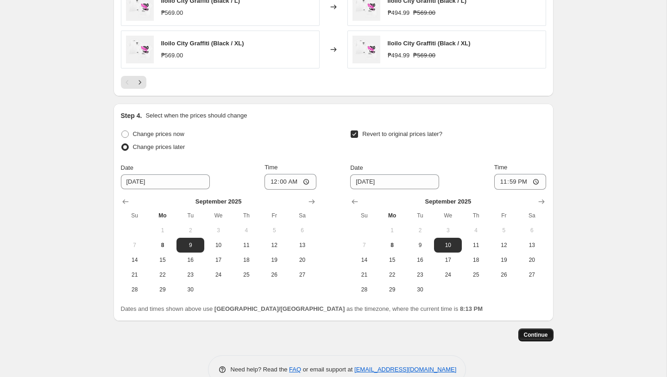
click at [532, 336] on span "Continue" at bounding box center [536, 334] width 24 height 7
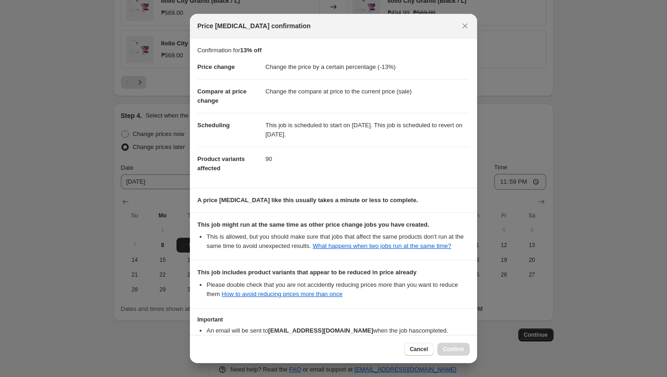
click at [326, 337] on div "Cancel Confirm" at bounding box center [333, 349] width 287 height 28
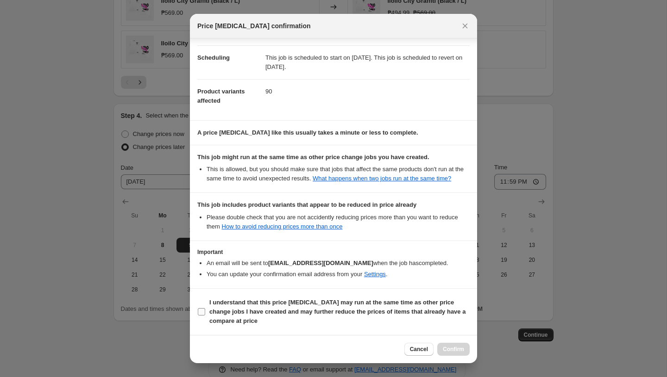
click at [197, 315] on span ":rar:" at bounding box center [201, 312] width 8 height 8
click at [198, 315] on input "I understand that this price [MEDICAL_DATA] may run at the same time as other p…" at bounding box center [201, 311] width 7 height 7
checkbox input "true"
click at [455, 349] on span "Confirm" at bounding box center [453, 349] width 21 height 7
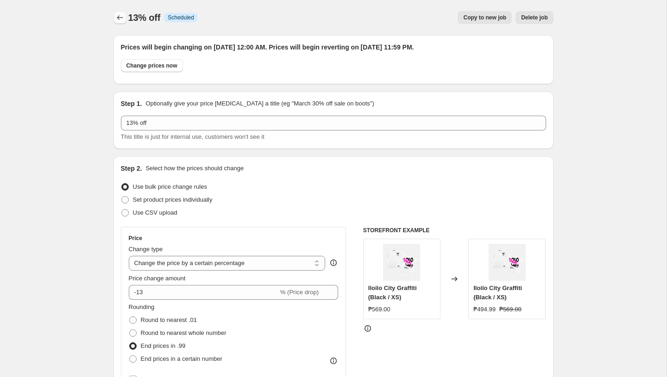
click at [118, 17] on icon "Price change jobs" at bounding box center [120, 17] width 6 height 5
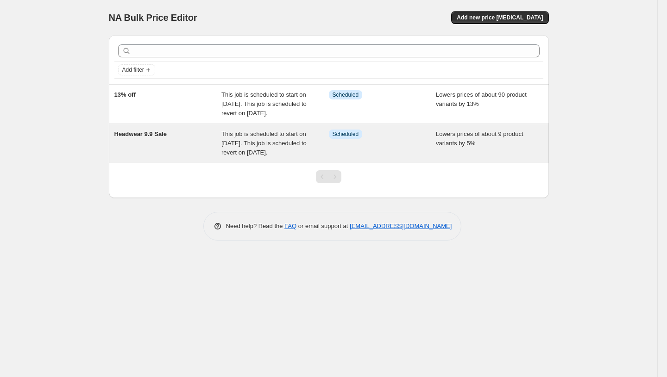
click at [176, 157] on div "Headwear 9.9 Sale" at bounding box center [167, 144] width 107 height 28
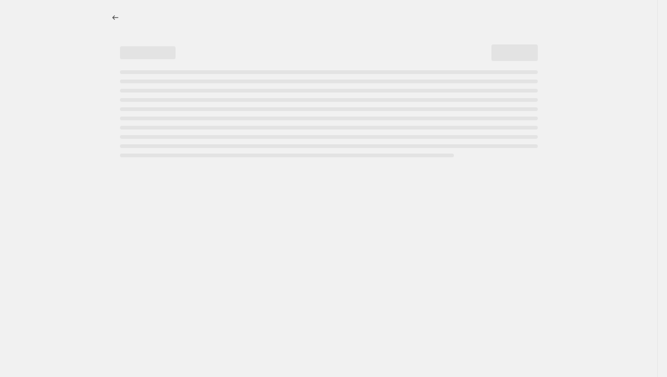
select select "percentage"
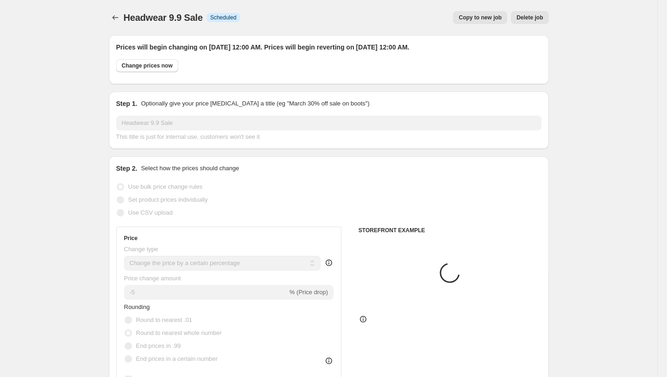
select select "collection"
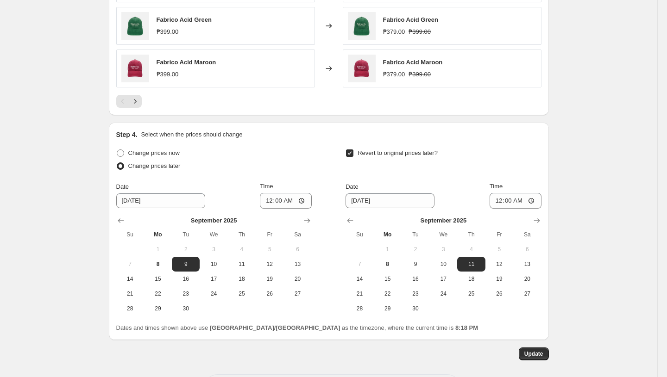
scroll to position [838, 0]
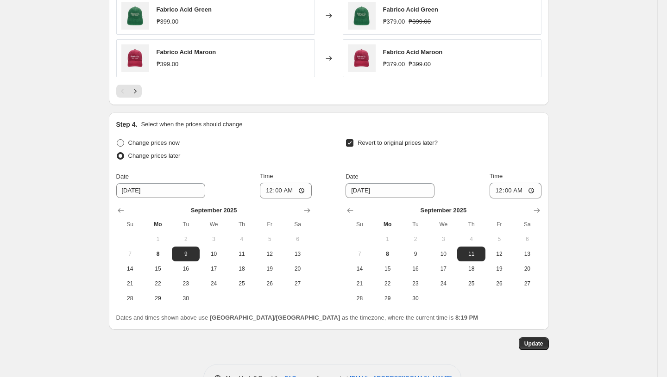
click at [132, 145] on span "Change prices now" at bounding box center [153, 142] width 51 height 7
click at [117, 140] on input "Change prices now" at bounding box center [117, 139] width 0 height 0
radio input "true"
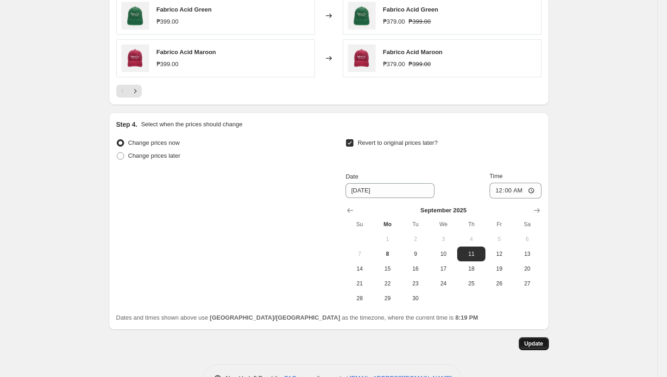
click at [531, 346] on span "Update" at bounding box center [533, 343] width 19 height 7
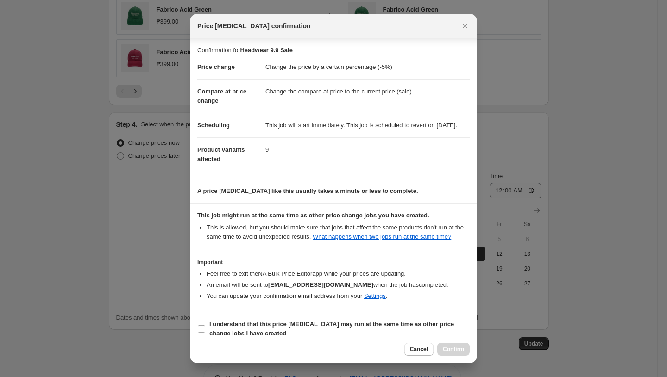
scroll to position [31, 0]
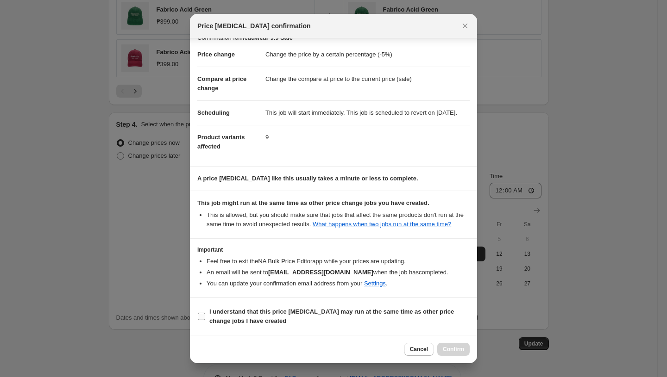
click at [203, 315] on input "I understand that this price change job may run at the same time as other price…" at bounding box center [201, 316] width 7 height 7
checkbox input "true"
click at [457, 345] on button "Confirm" at bounding box center [453, 349] width 32 height 13
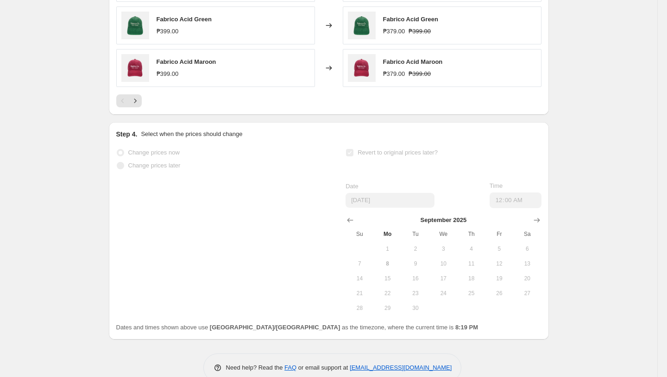
scroll to position [834, 0]
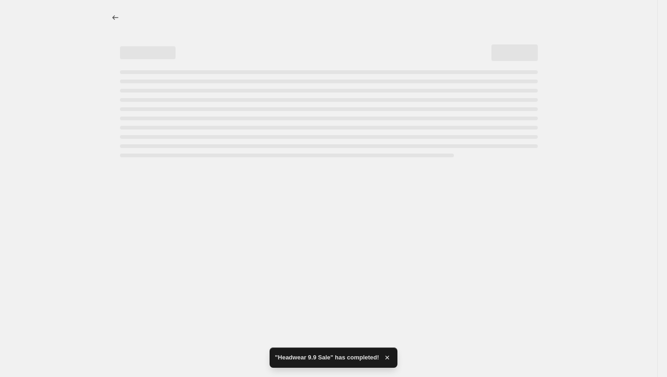
select select "percentage"
select select "collection"
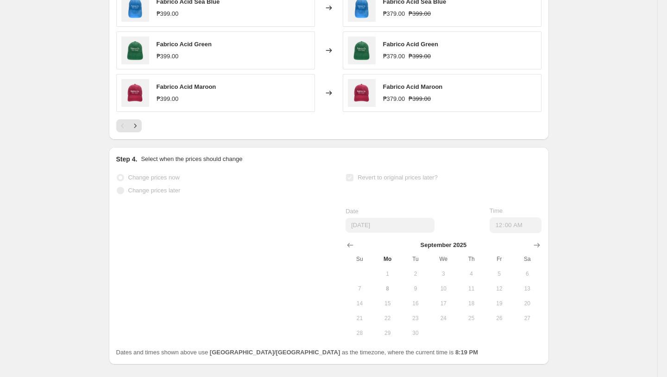
scroll to position [0, 0]
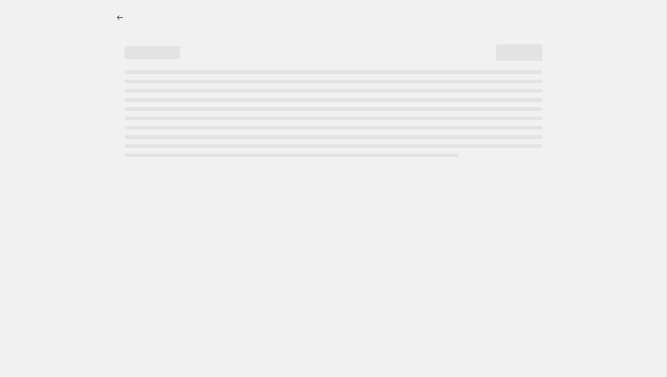
select select "percentage"
select select "collection"
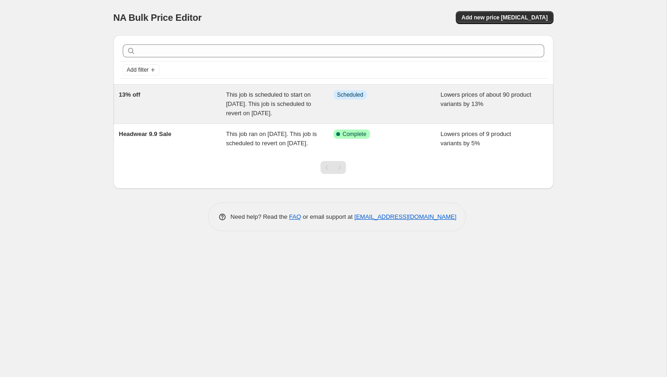
click at [178, 118] on div "13% off" at bounding box center [172, 104] width 107 height 28
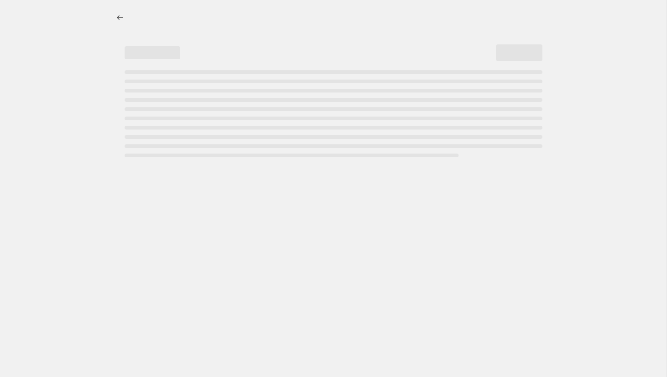
select select "percentage"
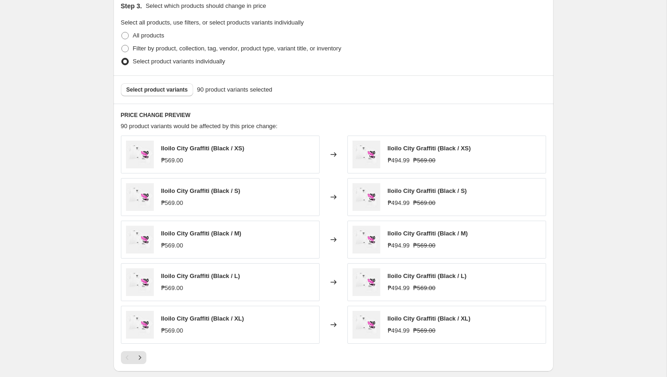
scroll to position [496, 0]
click at [141, 354] on icon "Next" at bounding box center [139, 356] width 9 height 9
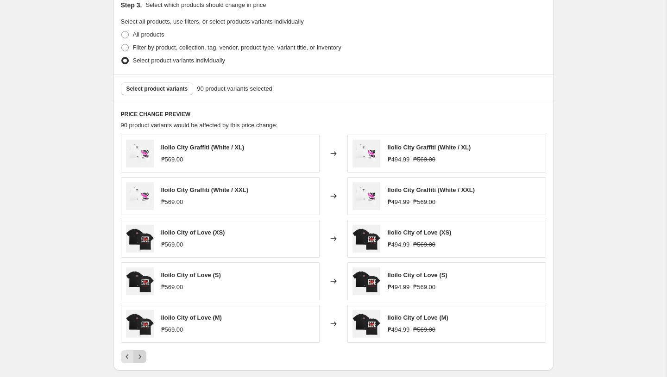
click at [141, 354] on icon "Next" at bounding box center [139, 356] width 9 height 9
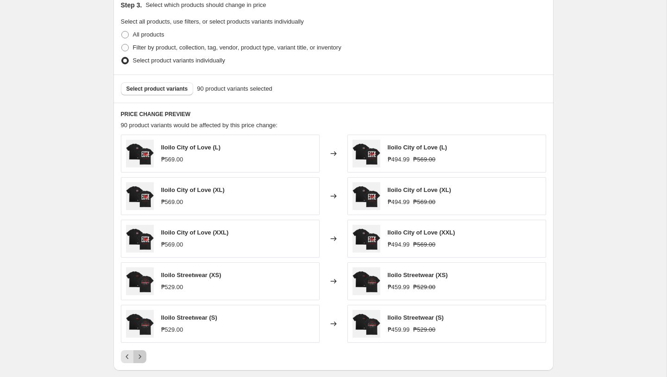
click at [141, 354] on icon "Next" at bounding box center [139, 356] width 9 height 9
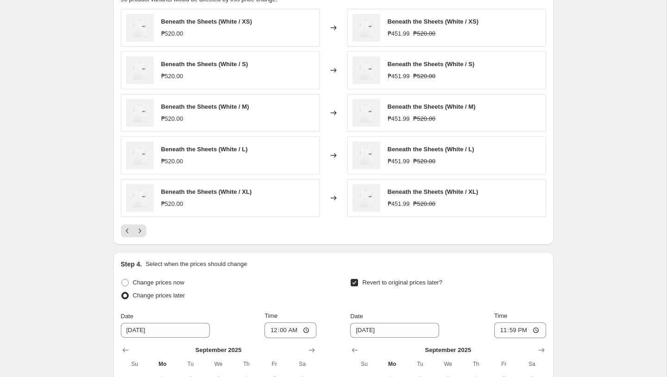
scroll to position [791, 0]
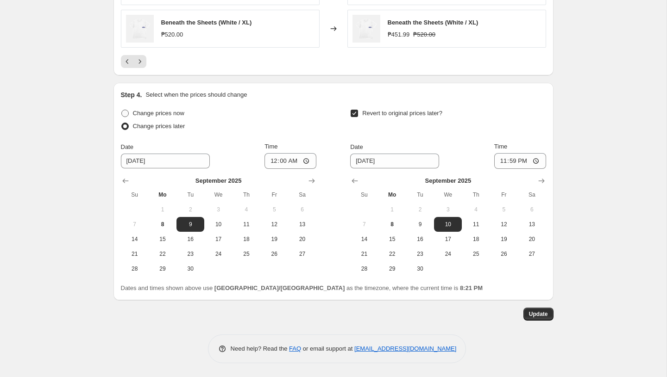
click at [164, 115] on span "Change prices now" at bounding box center [158, 113] width 51 height 7
click at [122, 110] on input "Change prices now" at bounding box center [121, 110] width 0 height 0
radio input "true"
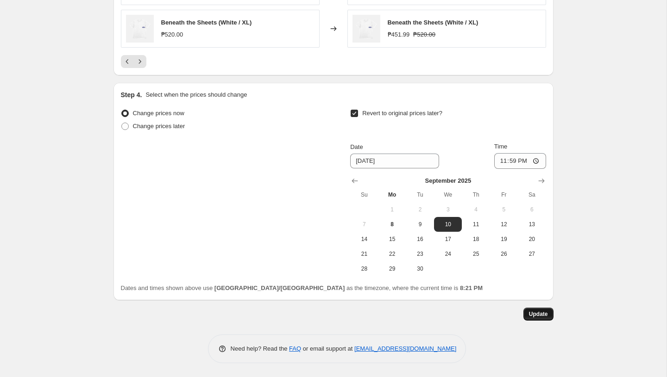
click at [540, 318] on button "Update" at bounding box center [538, 314] width 30 height 13
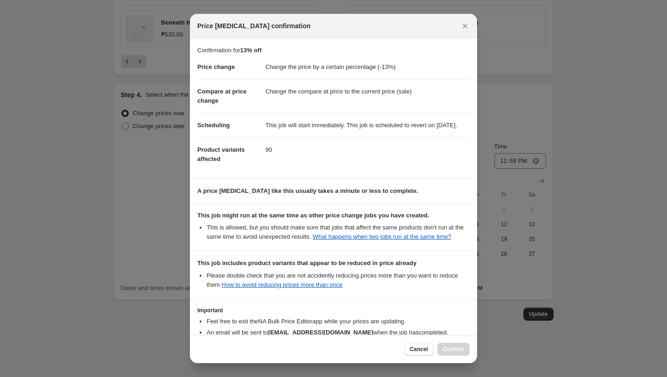
scroll to position [88, 0]
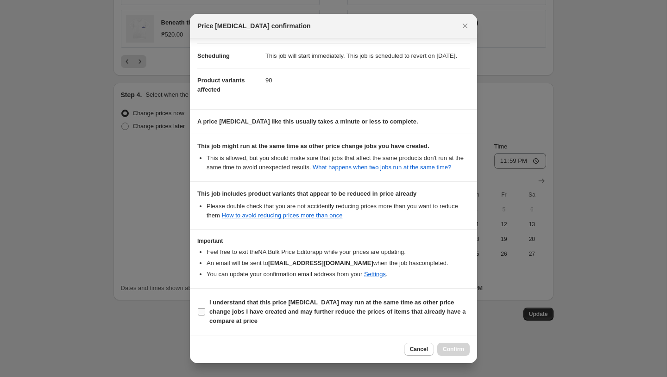
click at [206, 314] on label "I understand that this price [MEDICAL_DATA] may run at the same time as other p…" at bounding box center [333, 311] width 272 height 31
click at [205, 314] on input "I understand that this price [MEDICAL_DATA] may run at the same time as other p…" at bounding box center [201, 311] width 7 height 7
checkbox input "true"
click at [441, 348] on button "Confirm" at bounding box center [453, 349] width 32 height 13
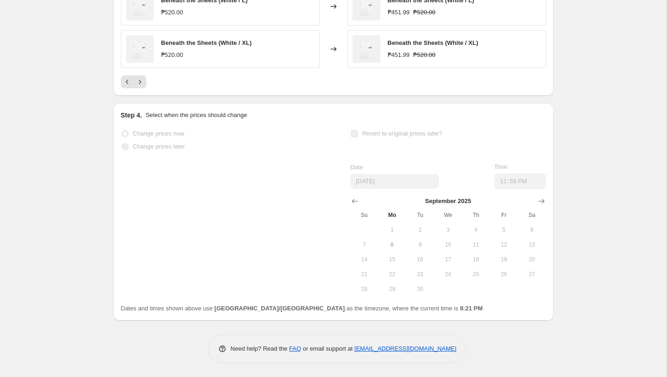
scroll to position [781, 0]
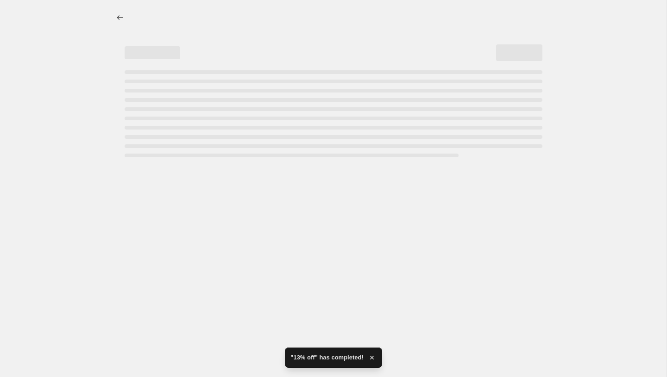
select select "percentage"
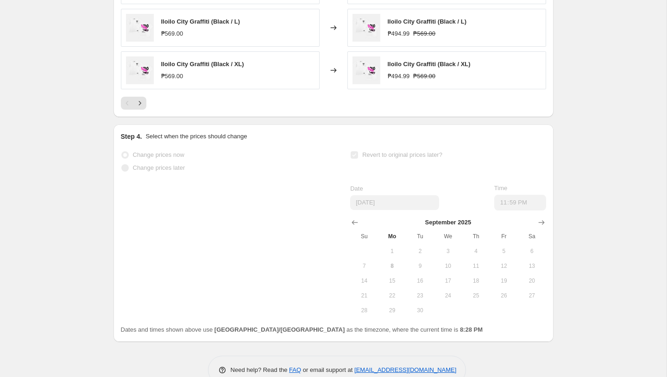
scroll to position [0, 0]
